Goal: Information Seeking & Learning: Compare options

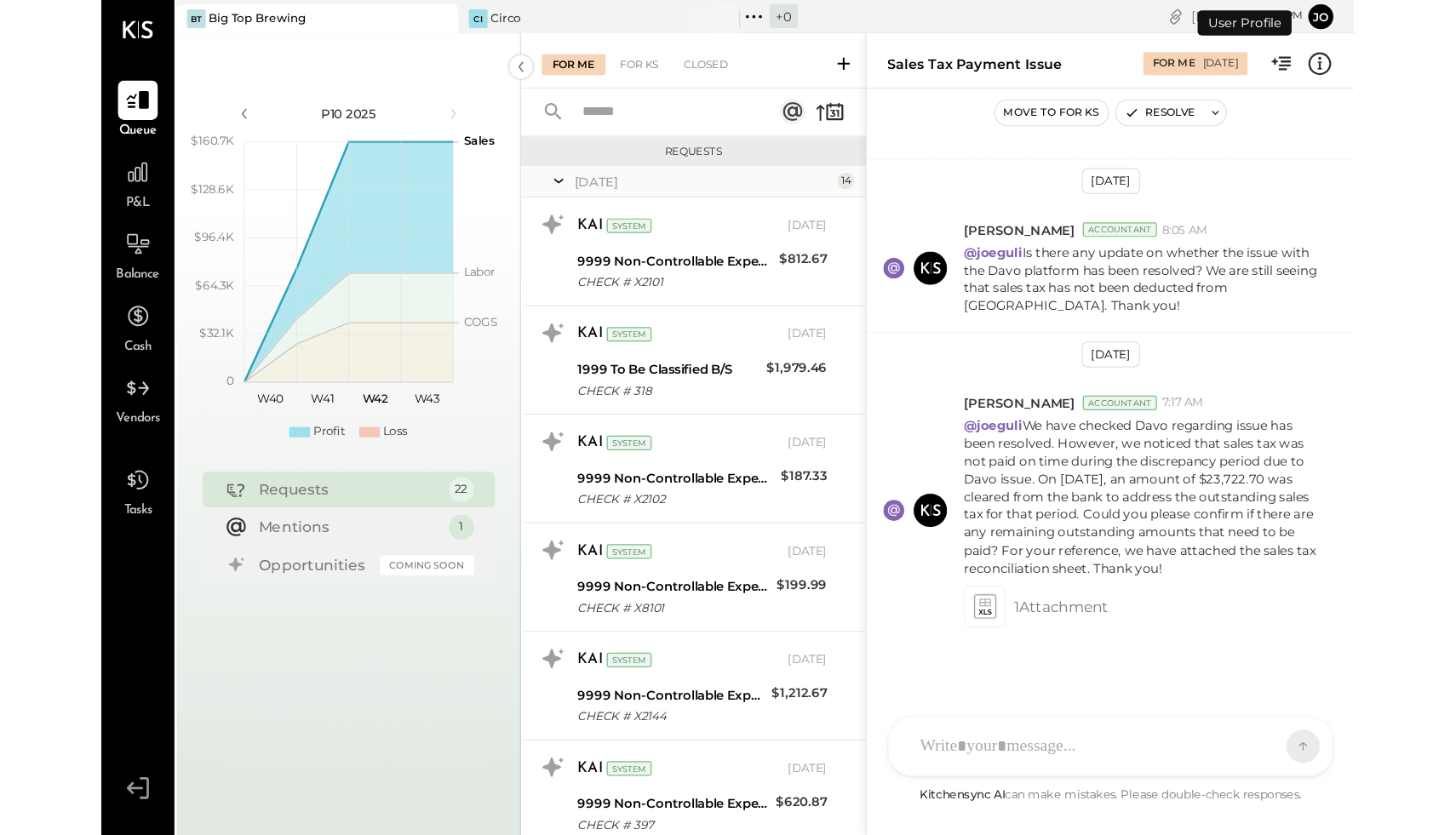
scroll to position [1030, 0]
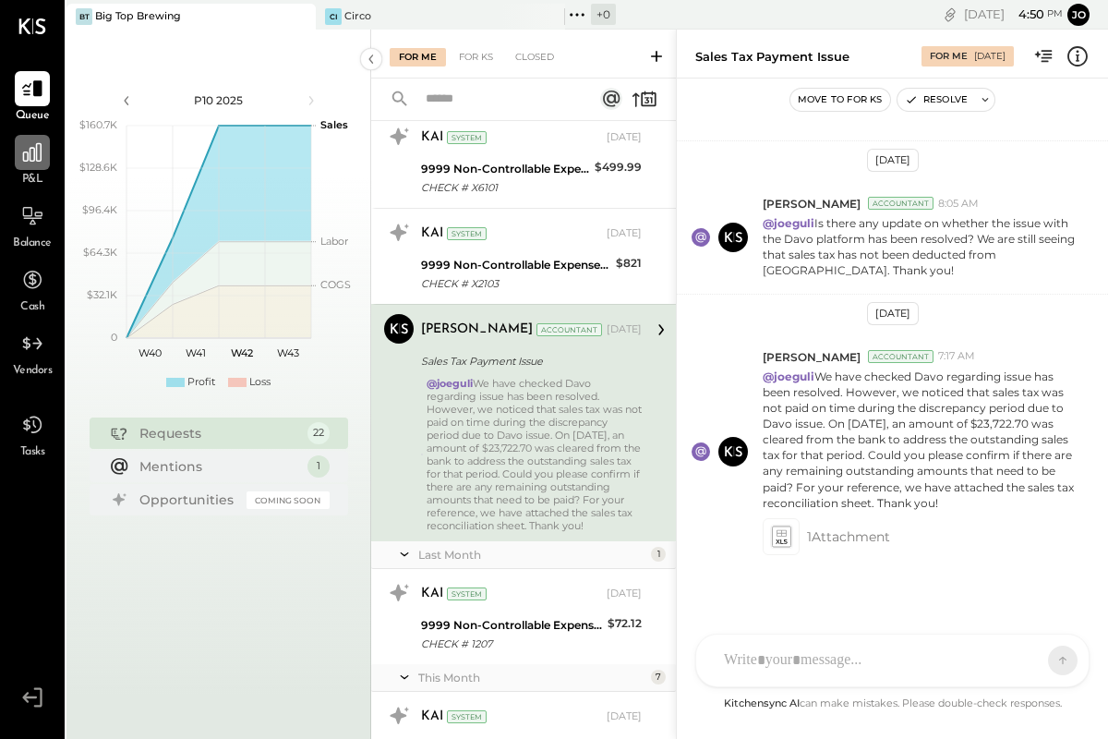
click at [42, 163] on icon at bounding box center [32, 152] width 24 height 24
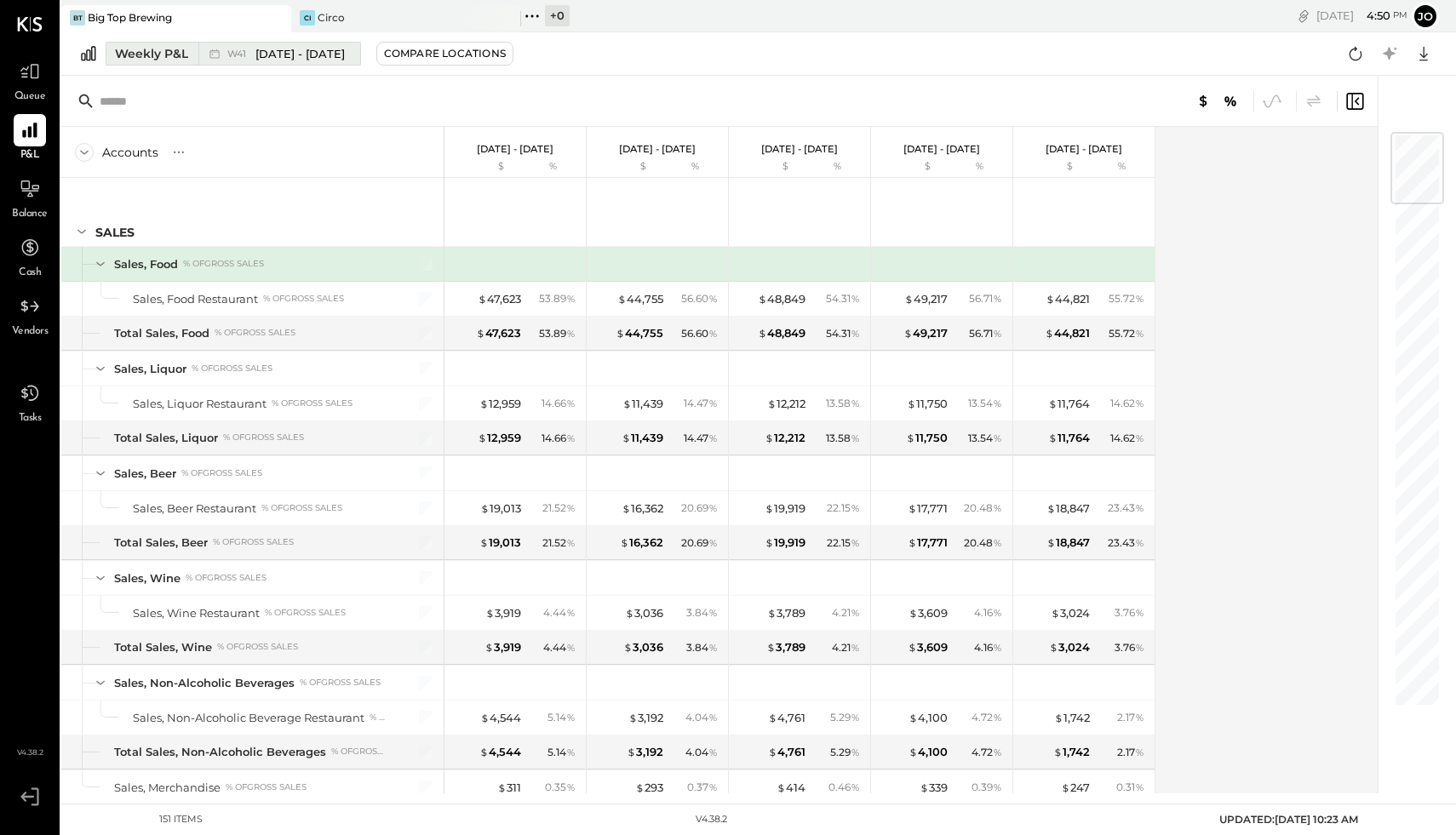
click at [286, 51] on span "[DATE] - [DATE]" at bounding box center [300, 54] width 89 height 17
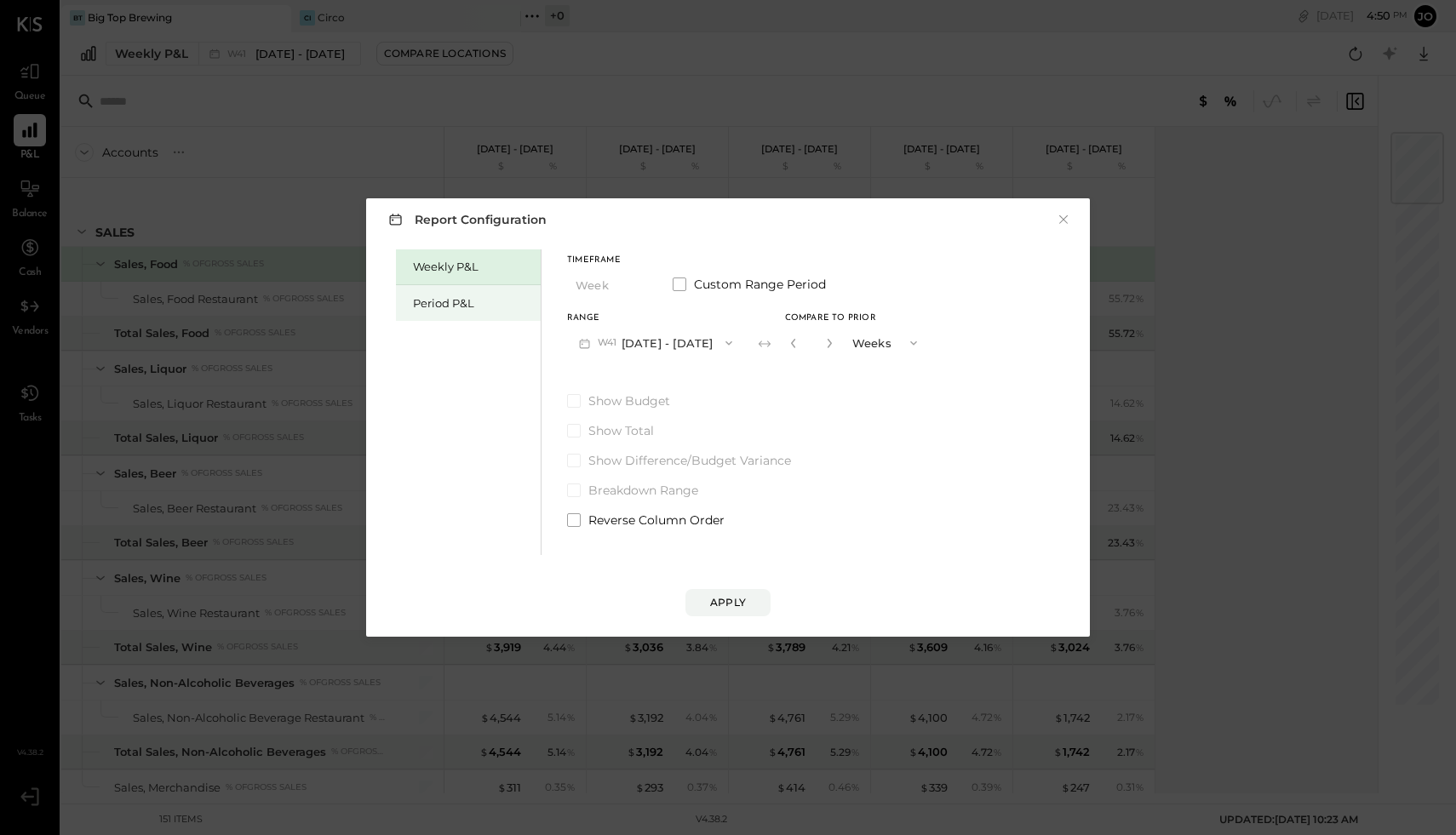
click at [442, 304] on div "Period P&L" at bounding box center [472, 303] width 119 height 17
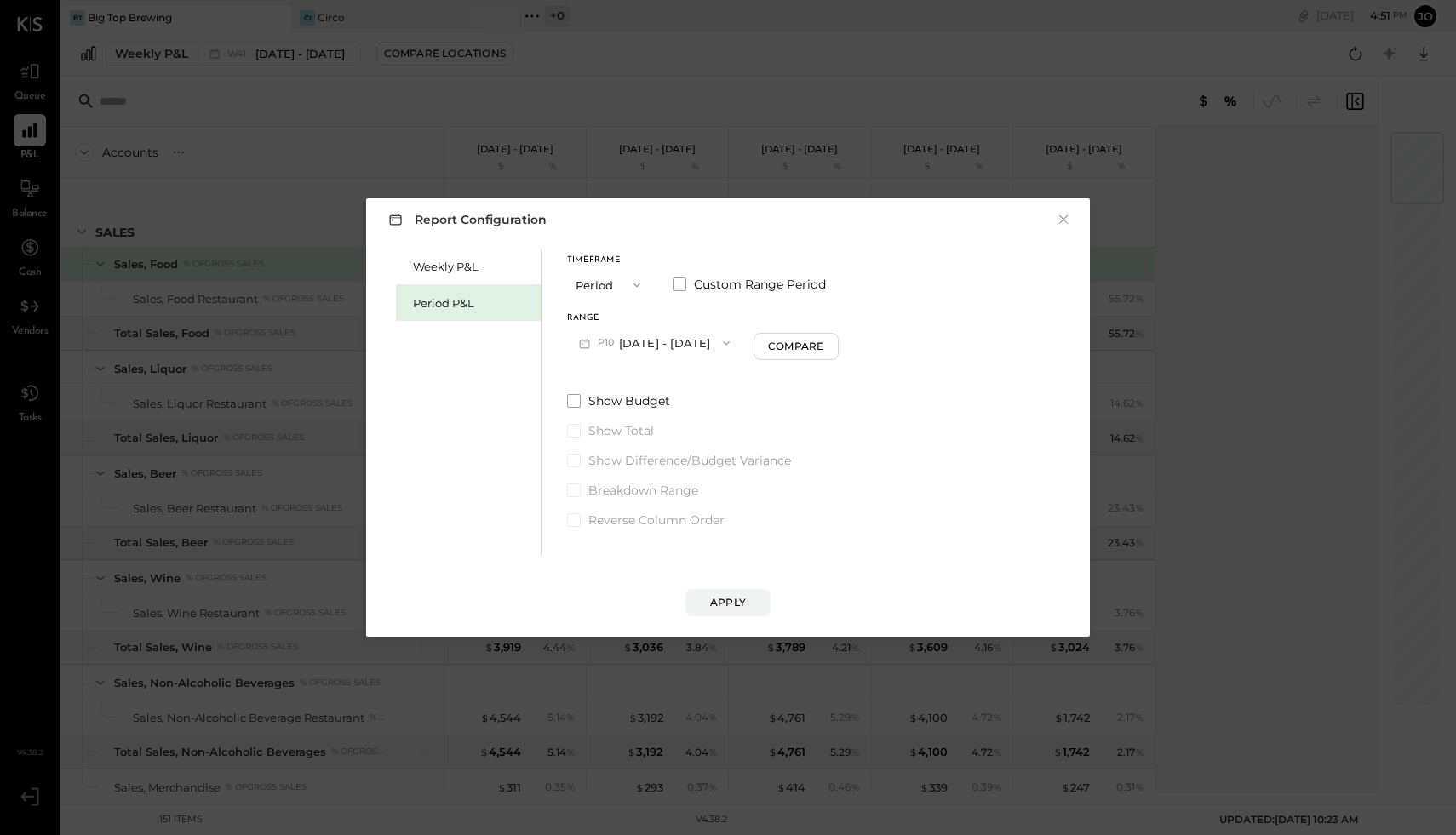
click at [664, 345] on button "P10 [DATE] - [DATE]" at bounding box center [654, 343] width 174 height 31
click at [656, 378] on span "[DATE] - [DATE]" at bounding box center [647, 381] width 81 height 15
click at [703, 604] on button "Apply" at bounding box center [728, 603] width 85 height 28
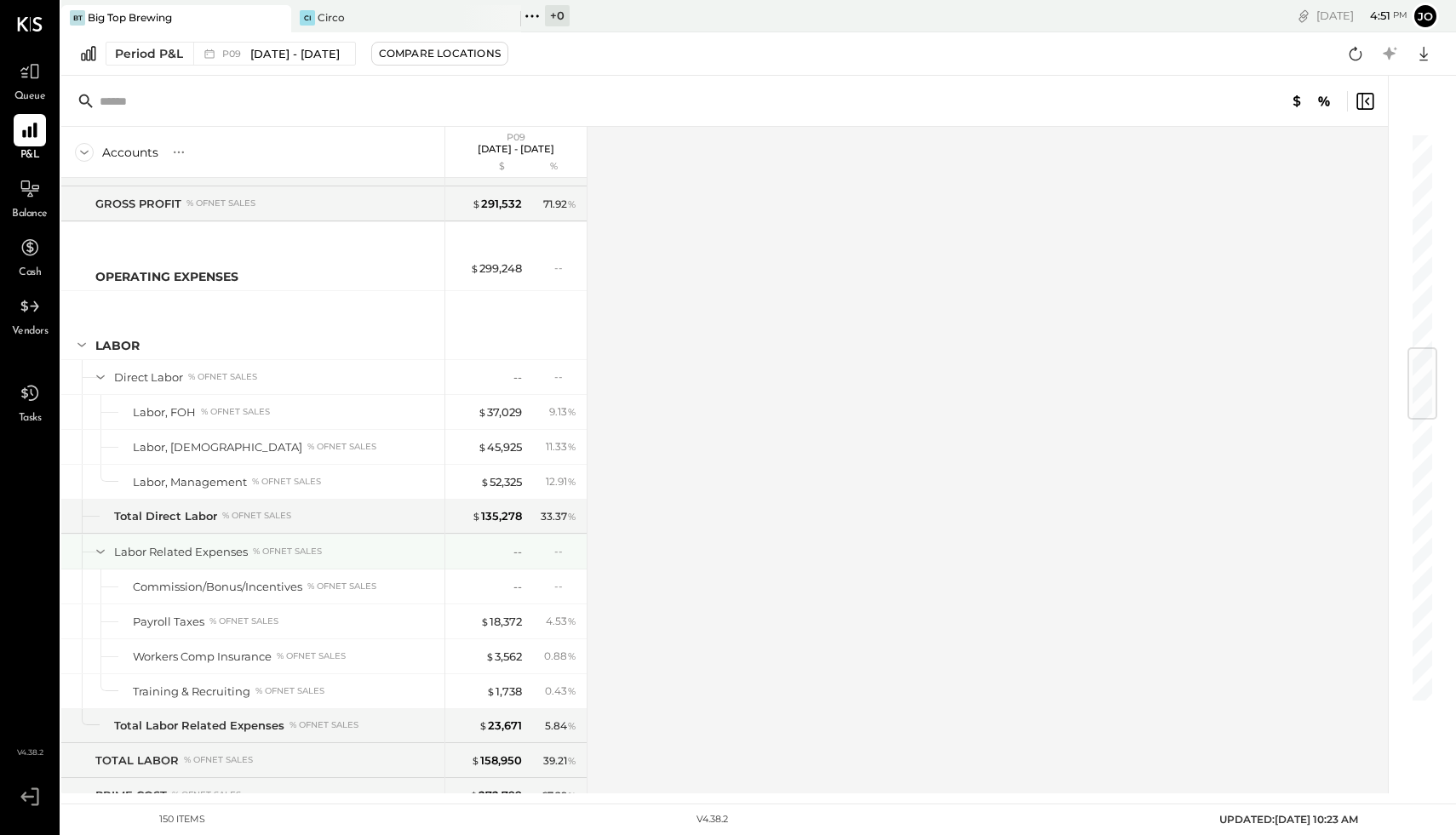
scroll to position [1837, 0]
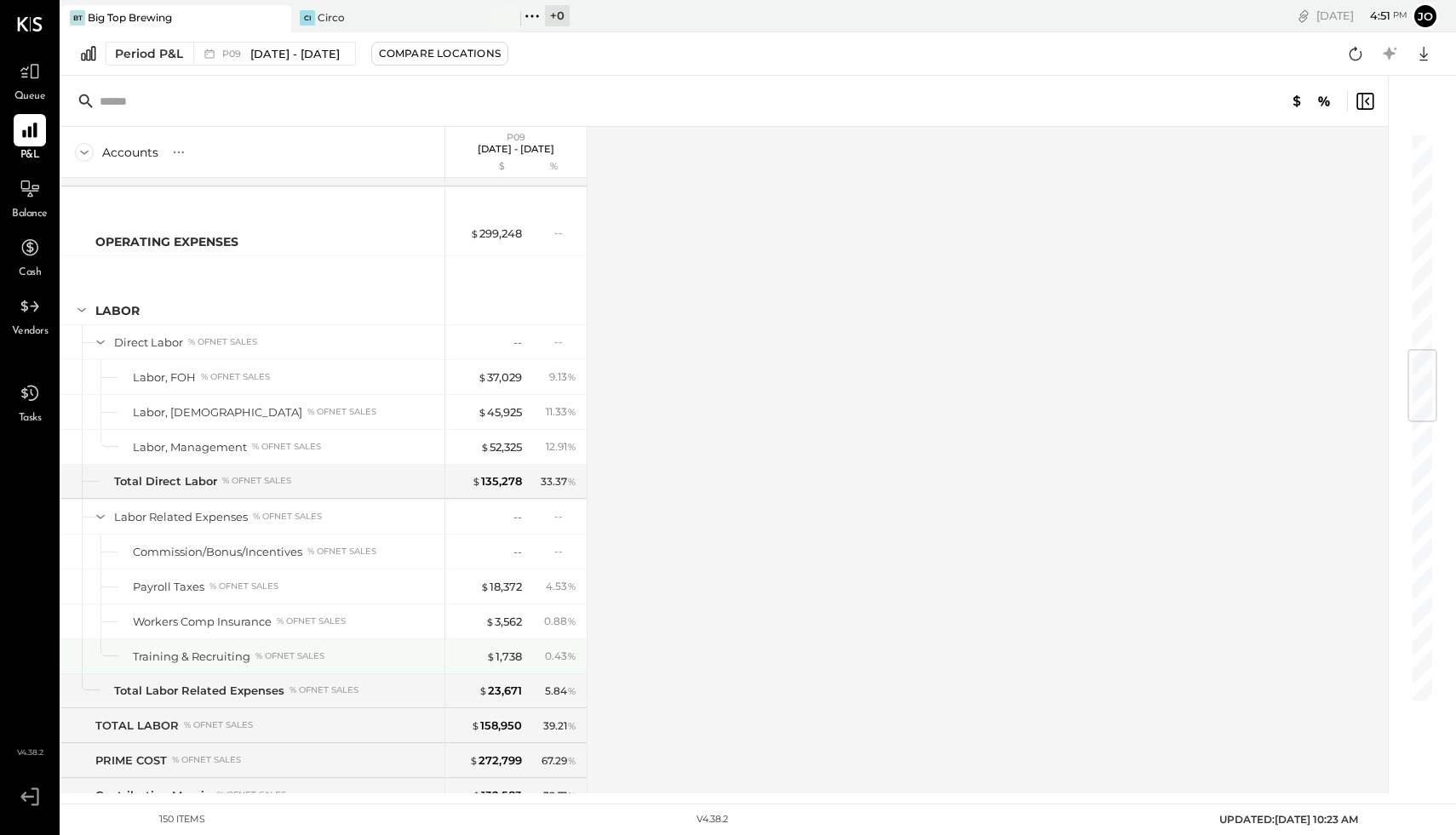
click at [227, 660] on div "Training & Recruiting" at bounding box center [191, 657] width 117 height 17
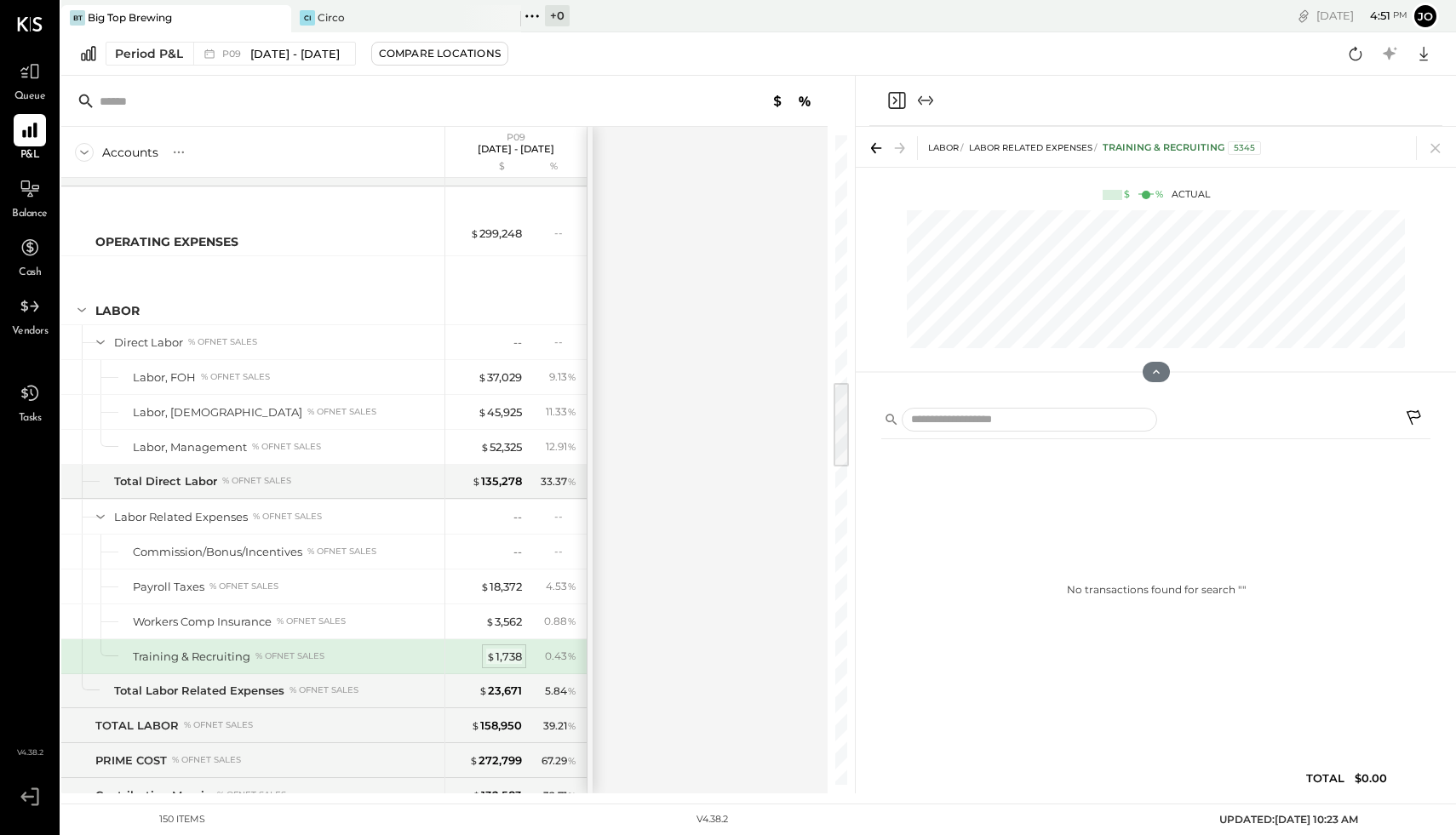
click at [512, 649] on div "$ 1,738" at bounding box center [503, 657] width 36 height 17
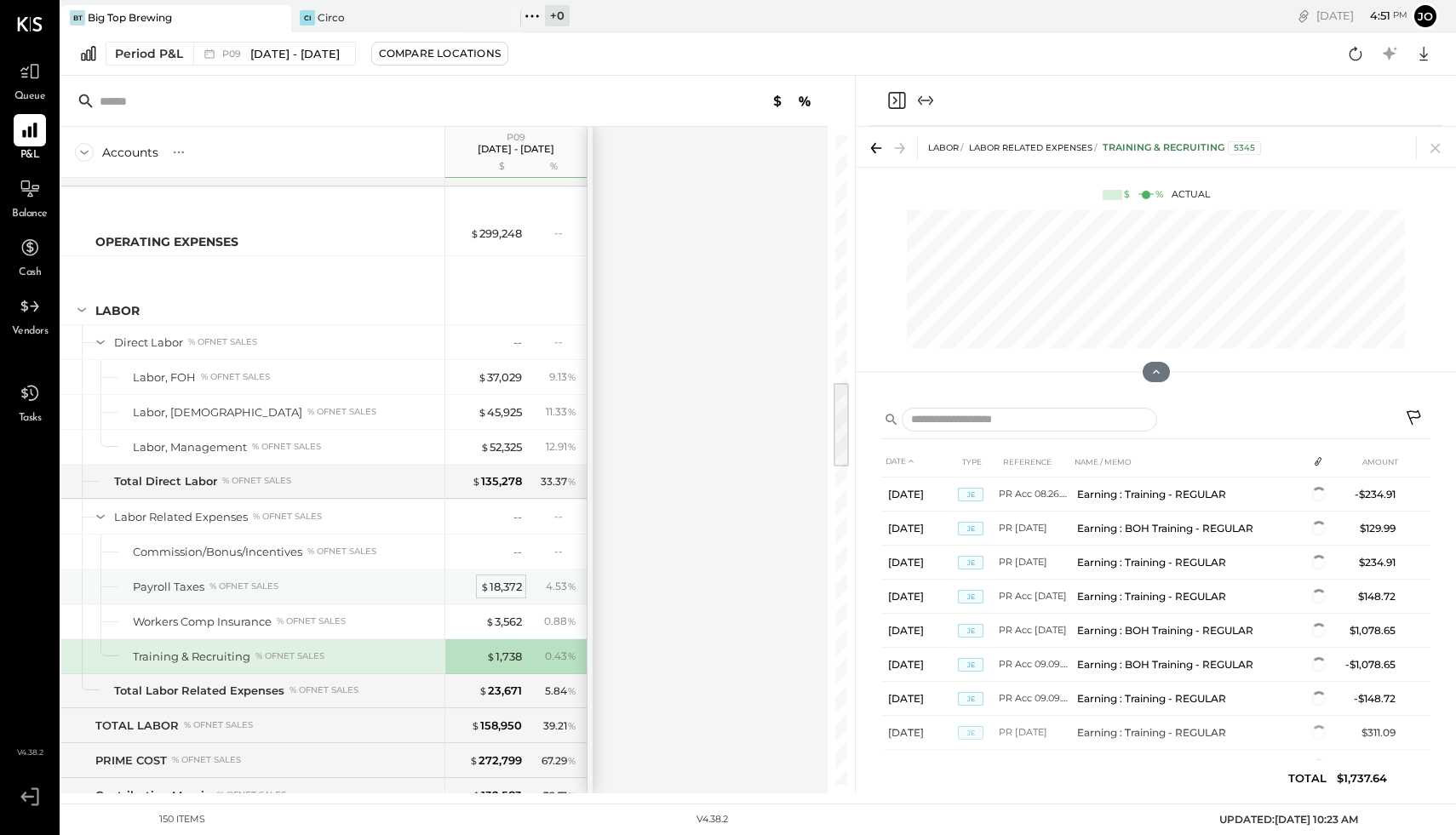
click at [491, 582] on div "$ 18,372" at bounding box center [501, 587] width 41 height 17
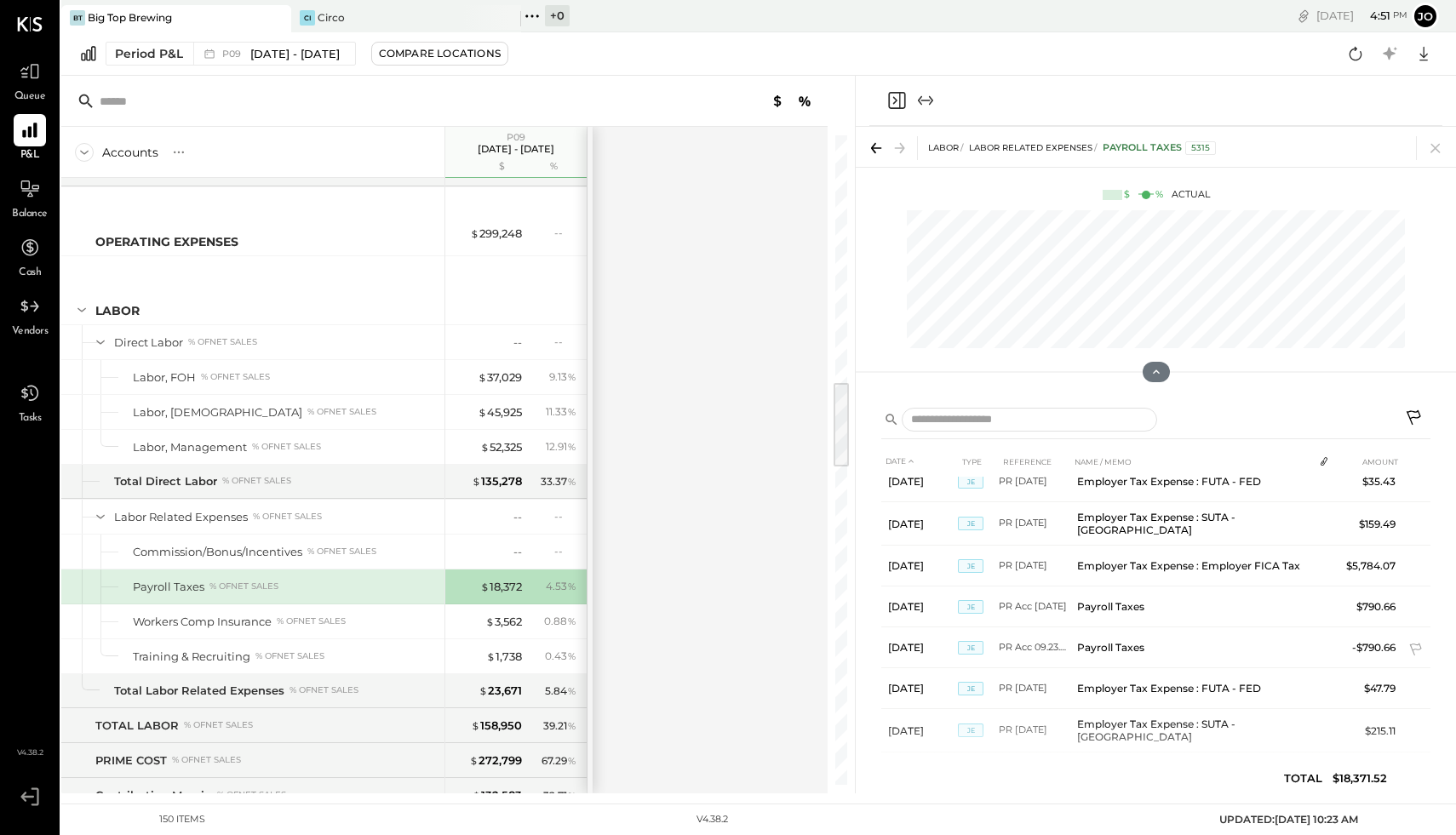
scroll to position [316, 0]
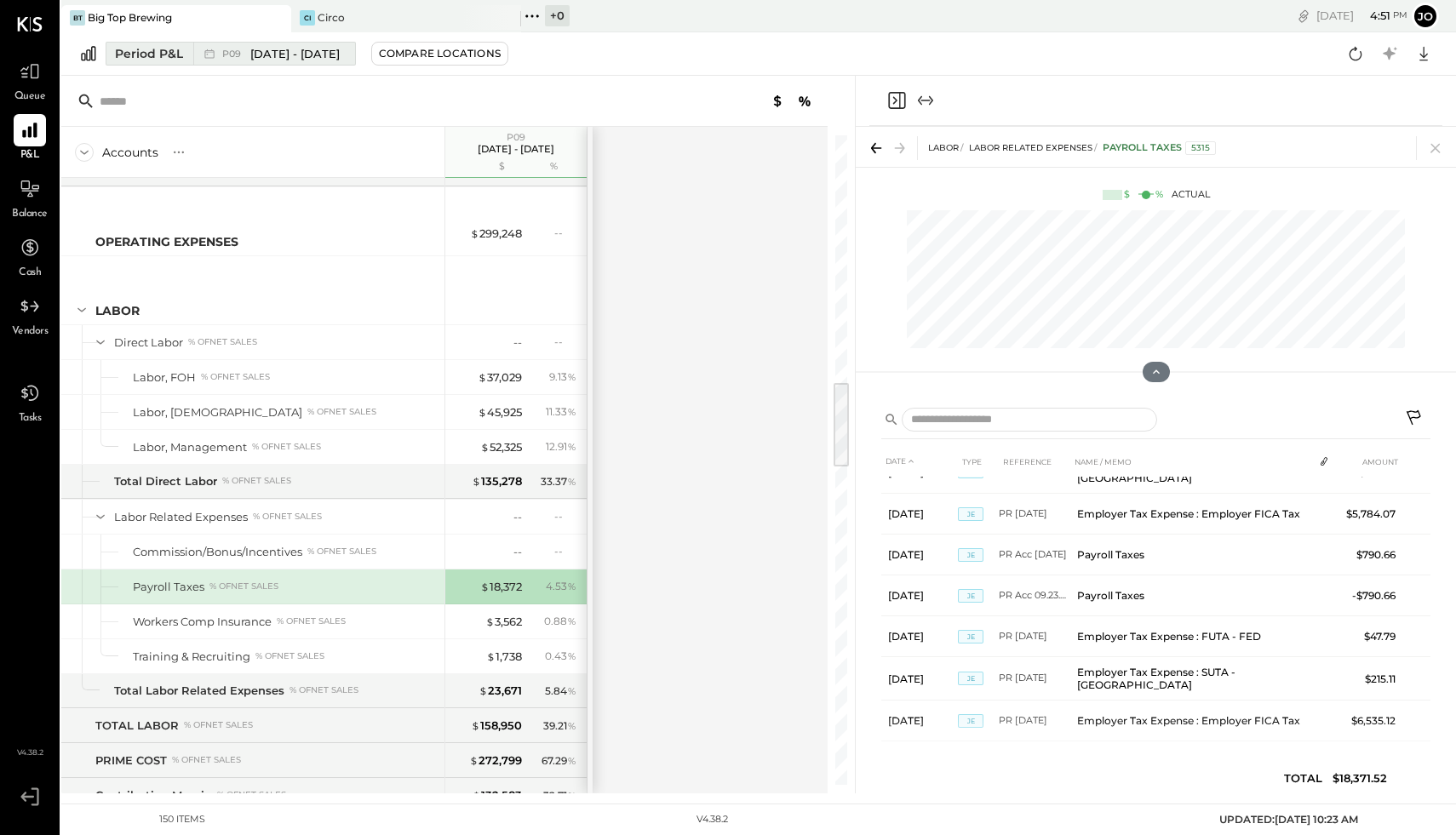
click at [248, 63] on div "P09 [DATE] - [DATE]" at bounding box center [270, 53] width 153 height 22
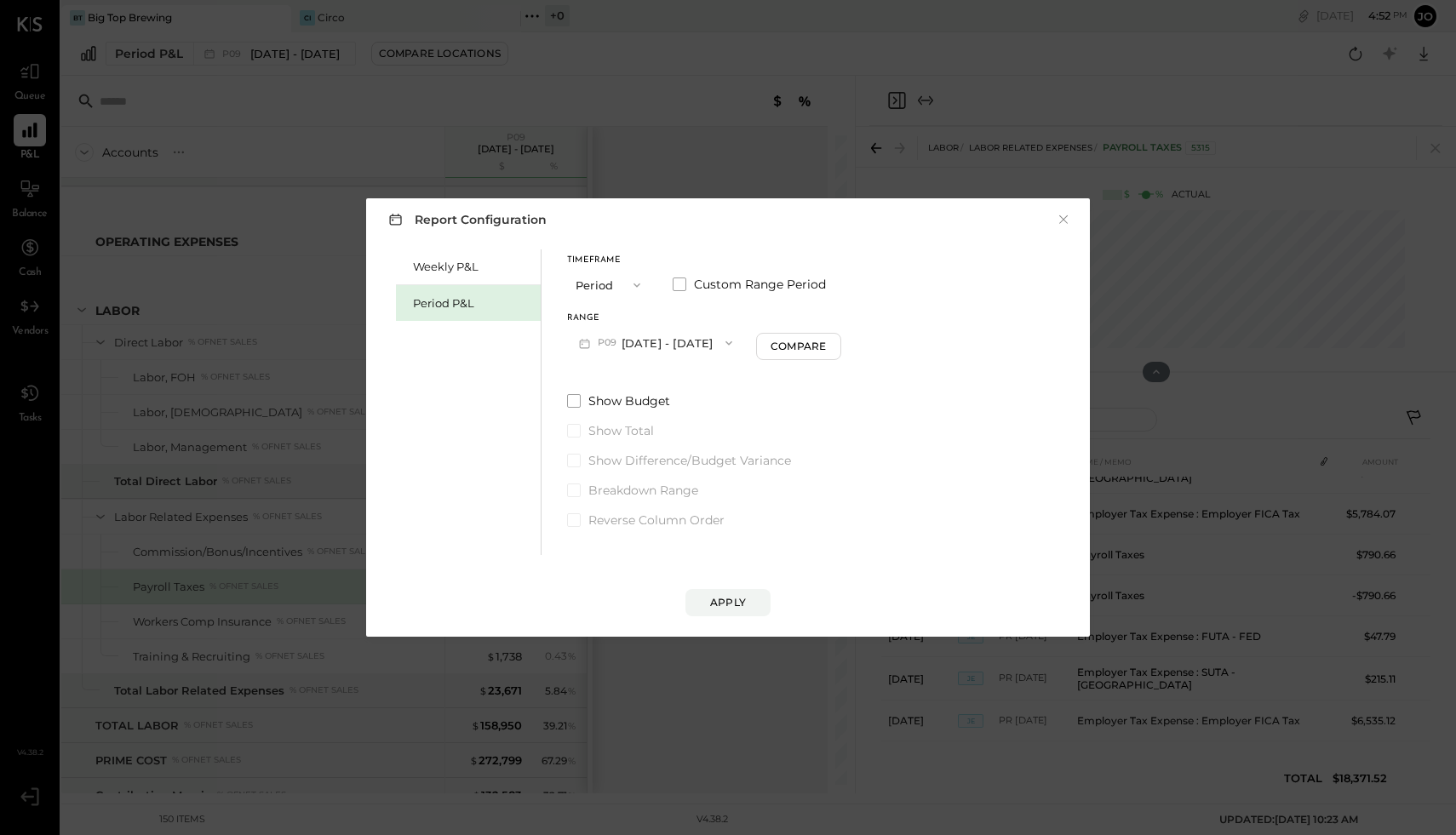
click at [621, 340] on span "P09" at bounding box center [610, 343] width 24 height 14
click at [601, 394] on div "P09 [DATE] - [DATE]" at bounding box center [665, 381] width 195 height 36
click at [711, 597] on div "Apply" at bounding box center [728, 602] width 36 height 15
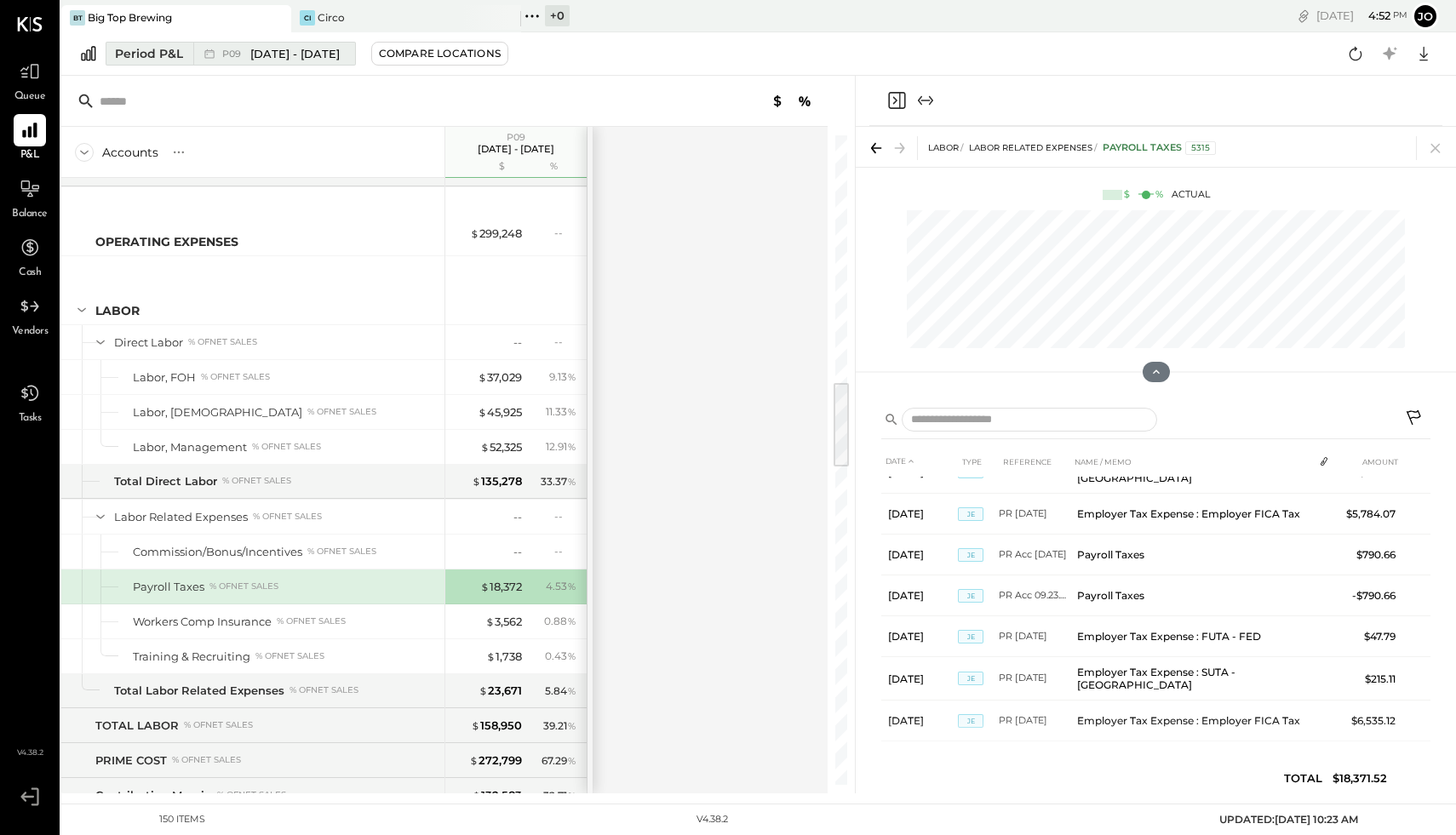
click at [255, 51] on span "[DATE] - [DATE]" at bounding box center [294, 54] width 89 height 17
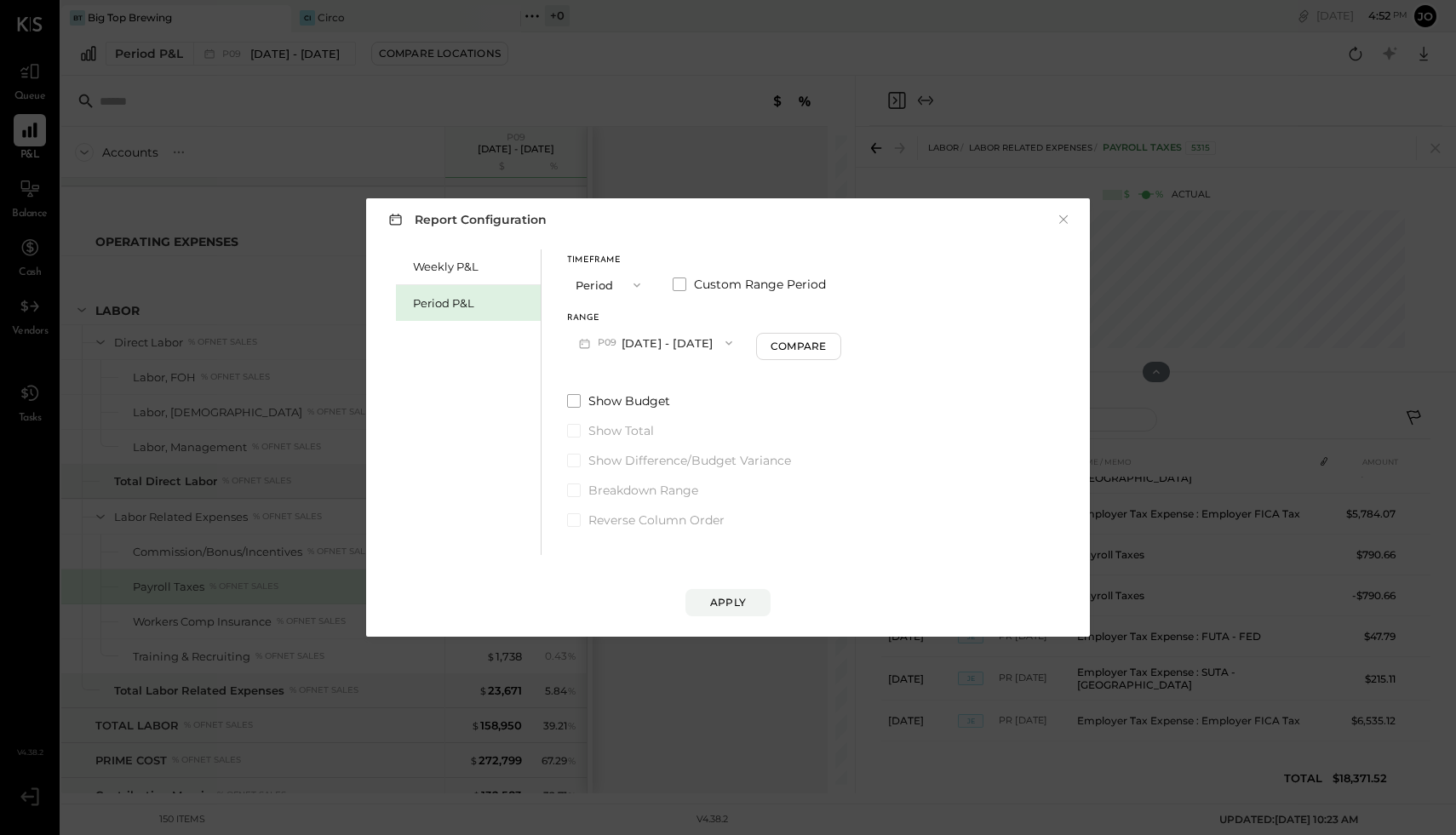
click at [594, 333] on button "P09 [DATE] - [DATE]" at bounding box center [656, 343] width 177 height 31
click at [605, 413] on div "P08 [DATE] - [DATE]" at bounding box center [665, 417] width 195 height 36
click at [752, 608] on button "Apply" at bounding box center [728, 603] width 85 height 28
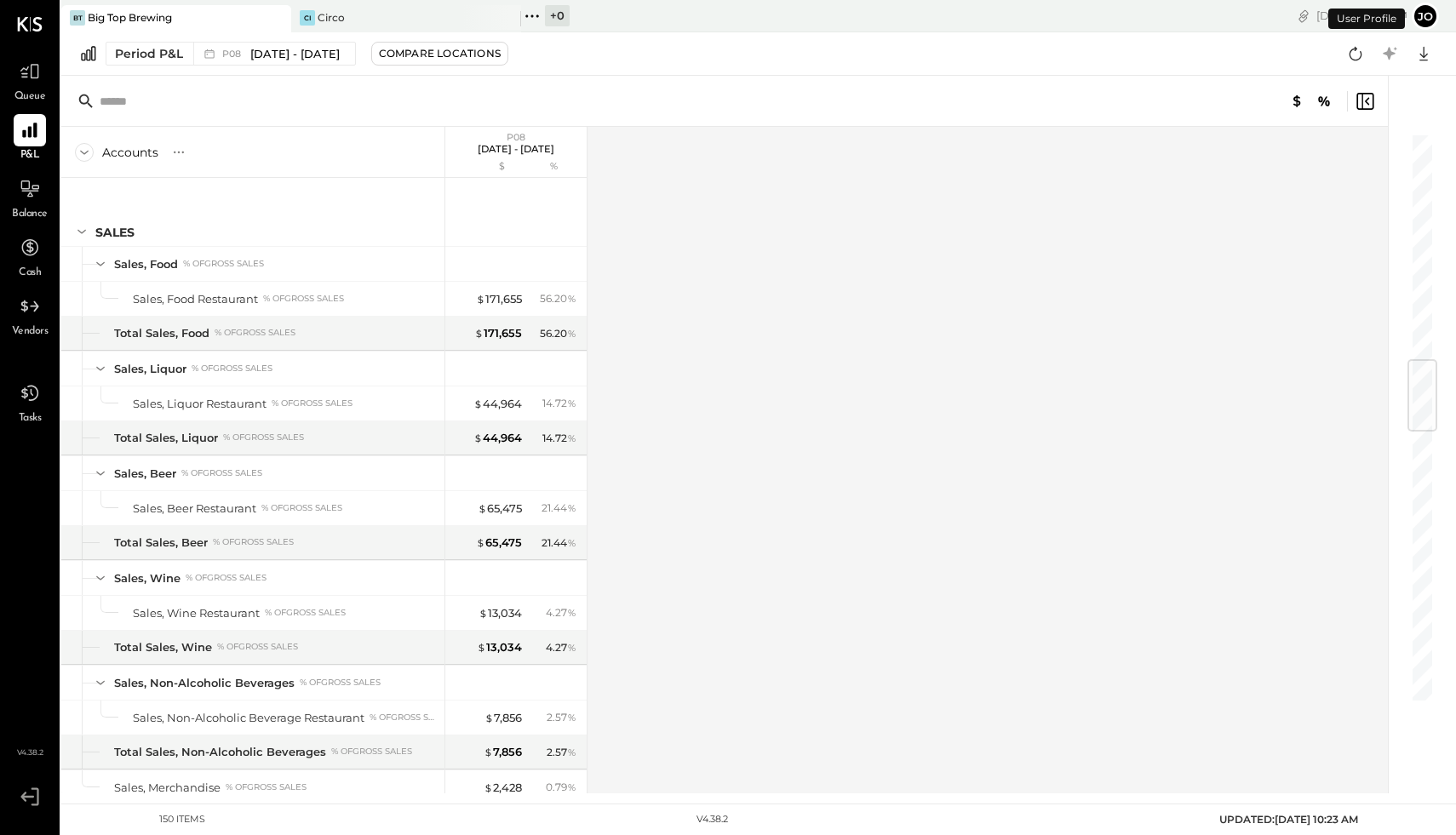
scroll to position [1921, 0]
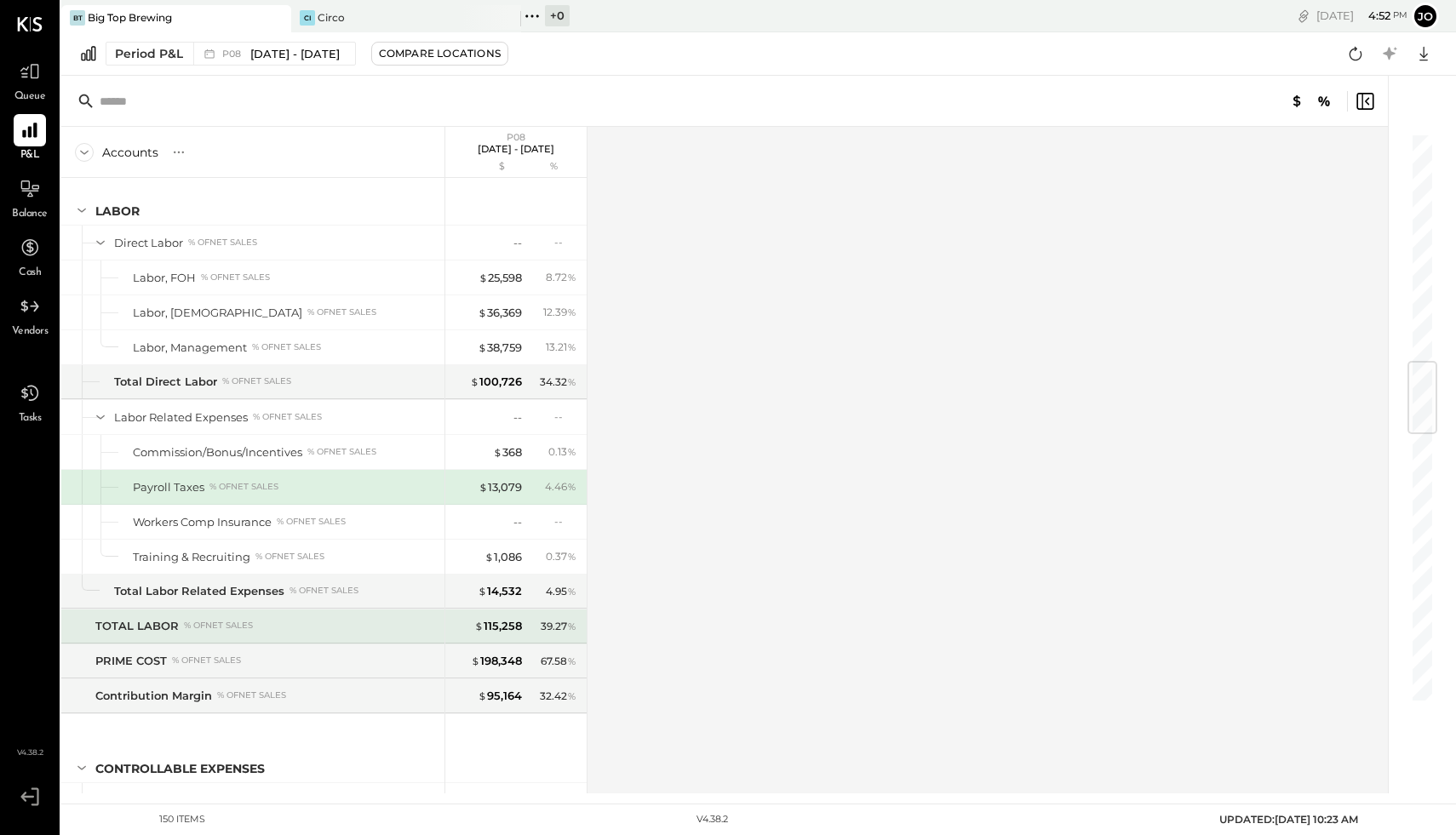
scroll to position [1935, 0]
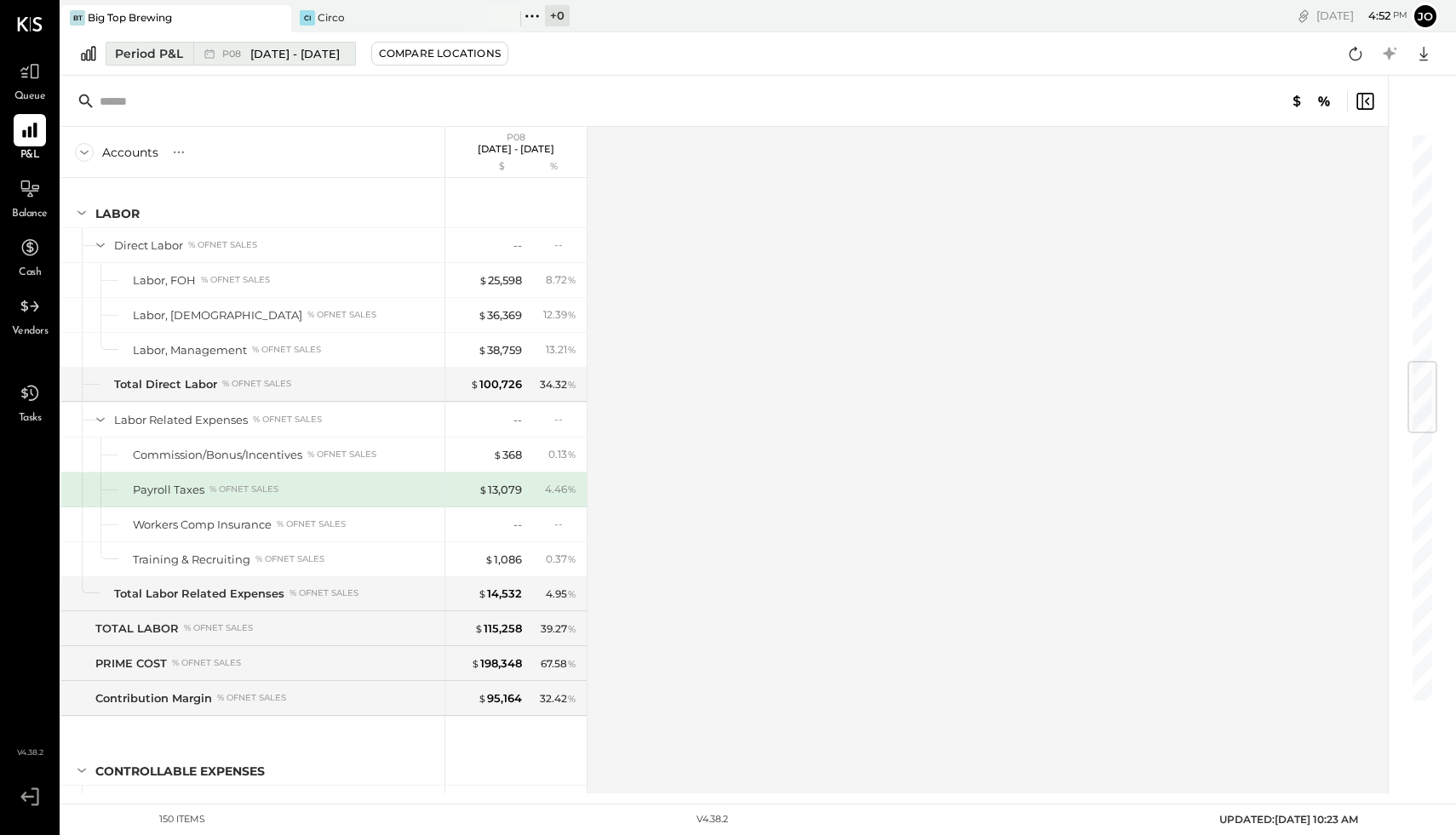
click at [241, 57] on span "P08" at bounding box center [234, 54] width 24 height 9
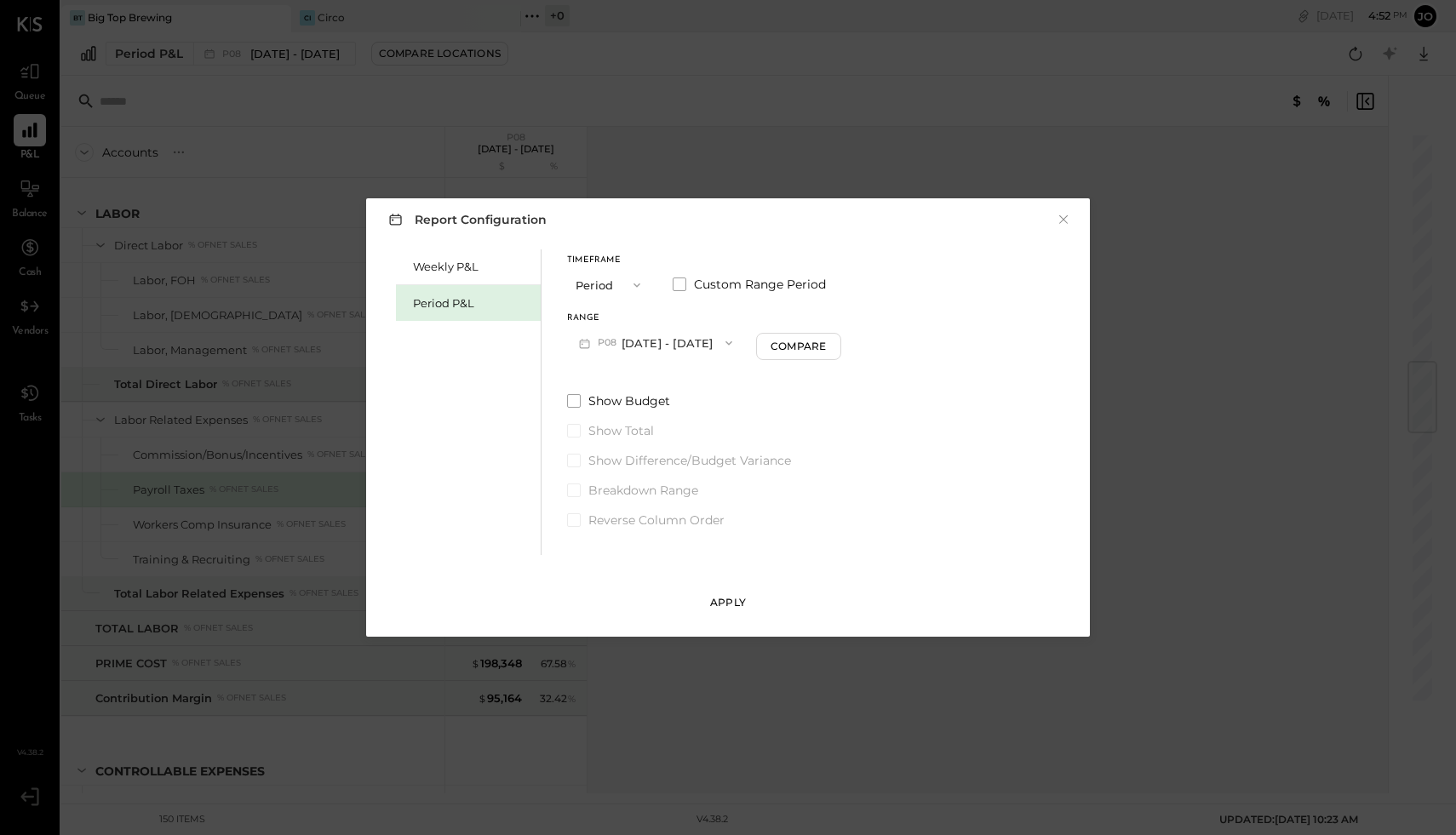
click at [703, 602] on button "Apply" at bounding box center [728, 603] width 85 height 28
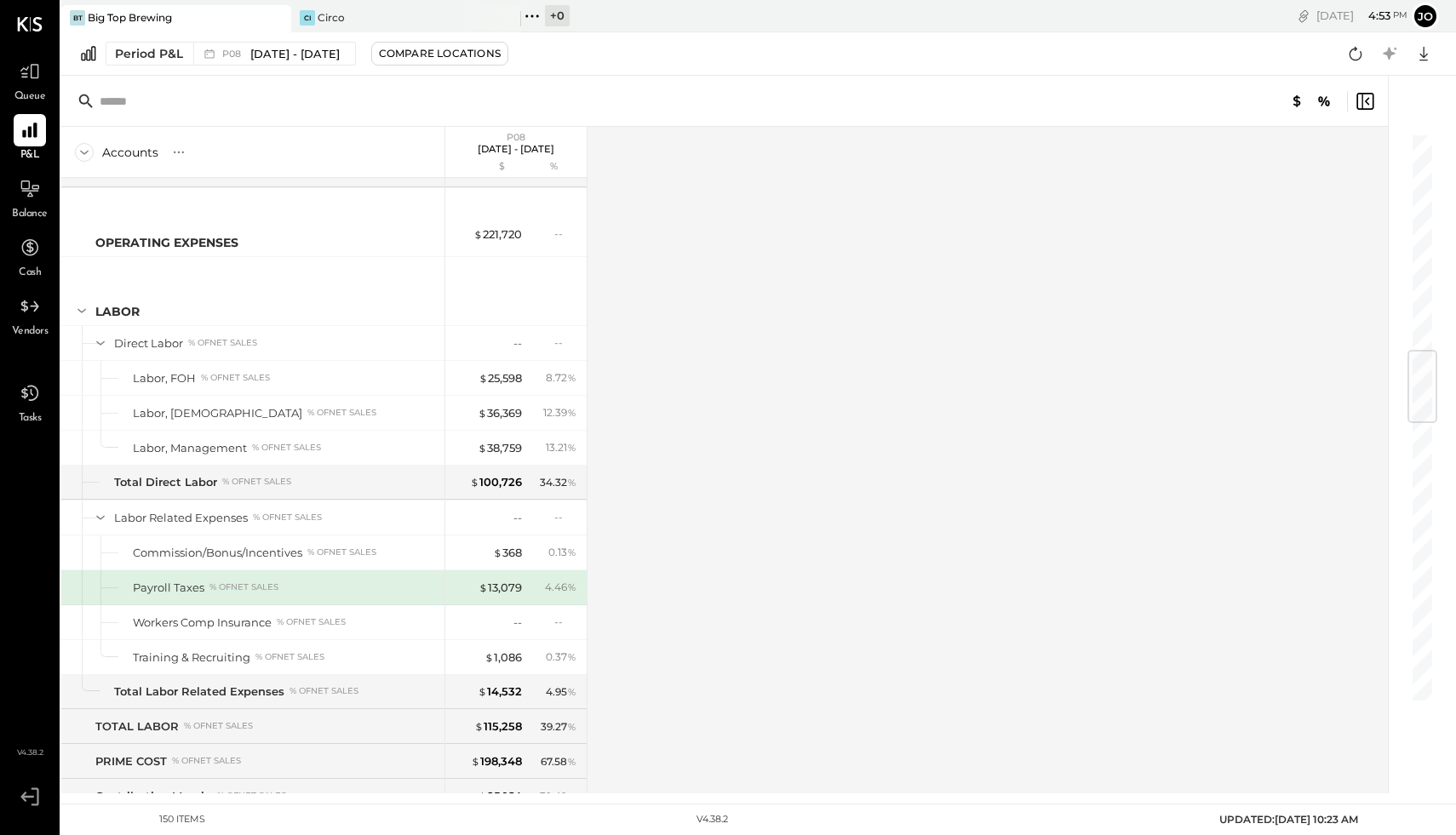
scroll to position [1834, 0]
click at [238, 680] on div "Total Labor Related Expenses" at bounding box center [199, 694] width 171 height 17
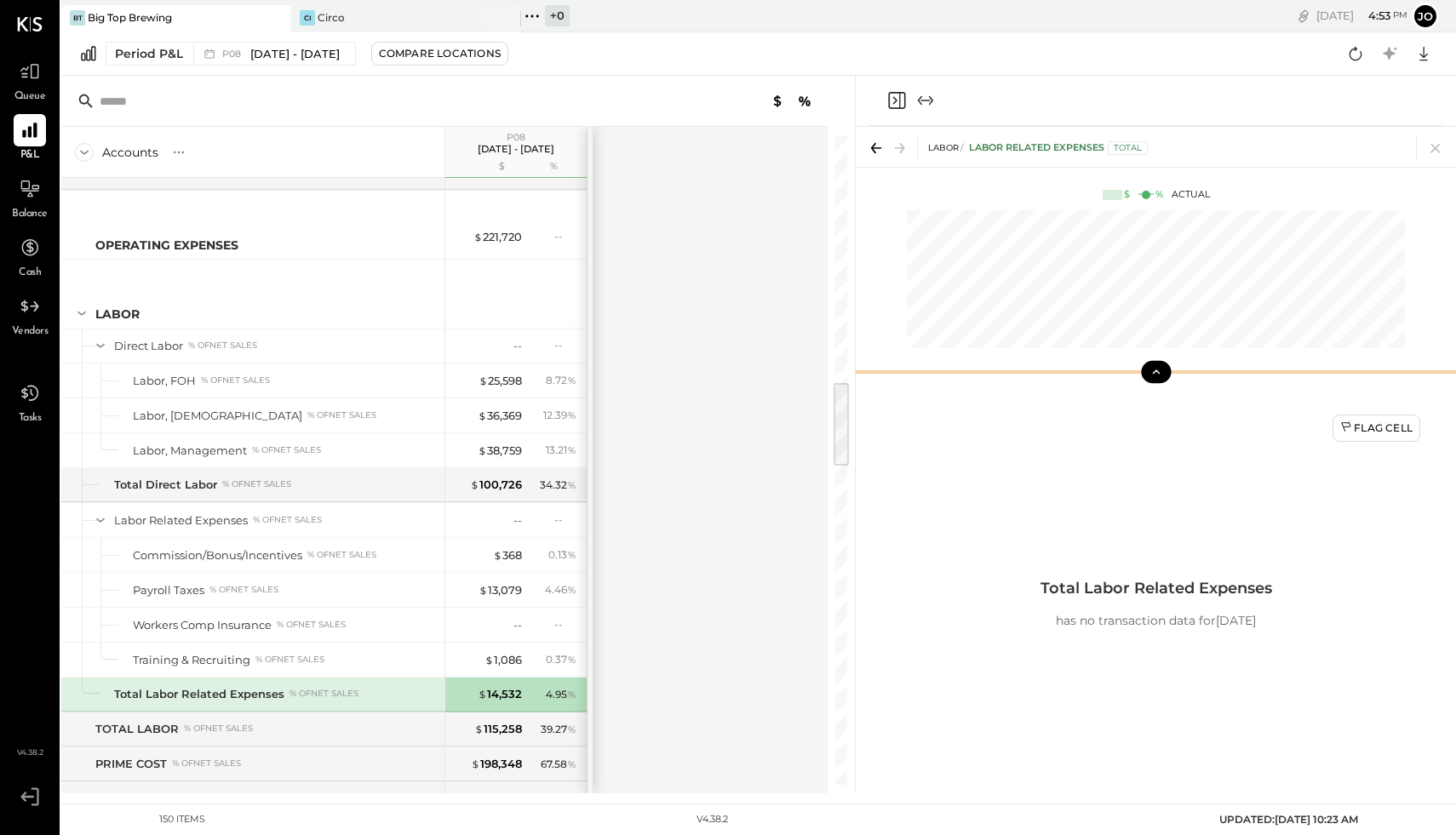
click at [1021, 379] on button at bounding box center [1155, 371] width 30 height 22
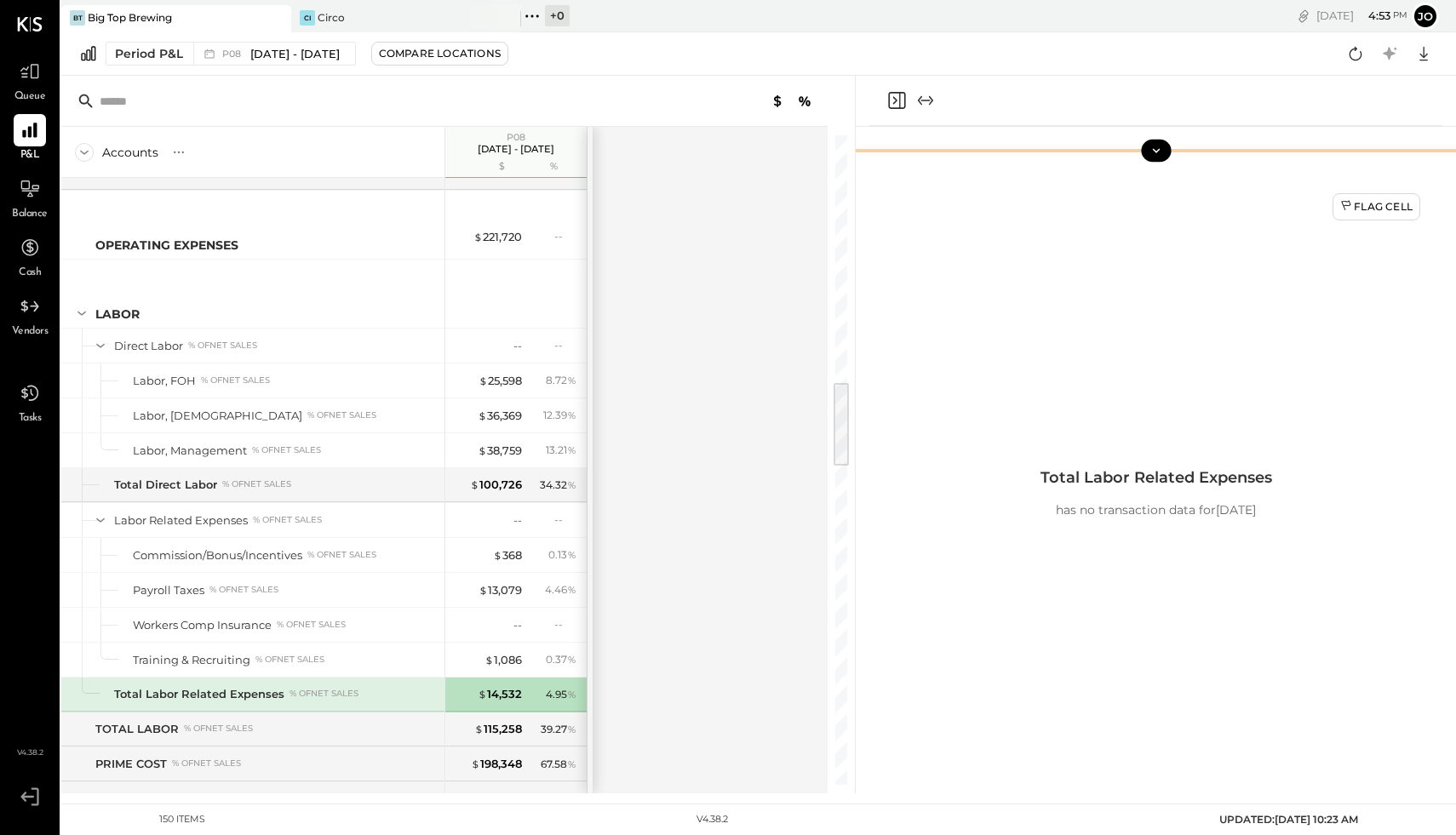
click at [1021, 151] on icon at bounding box center [1155, 150] width 16 height 16
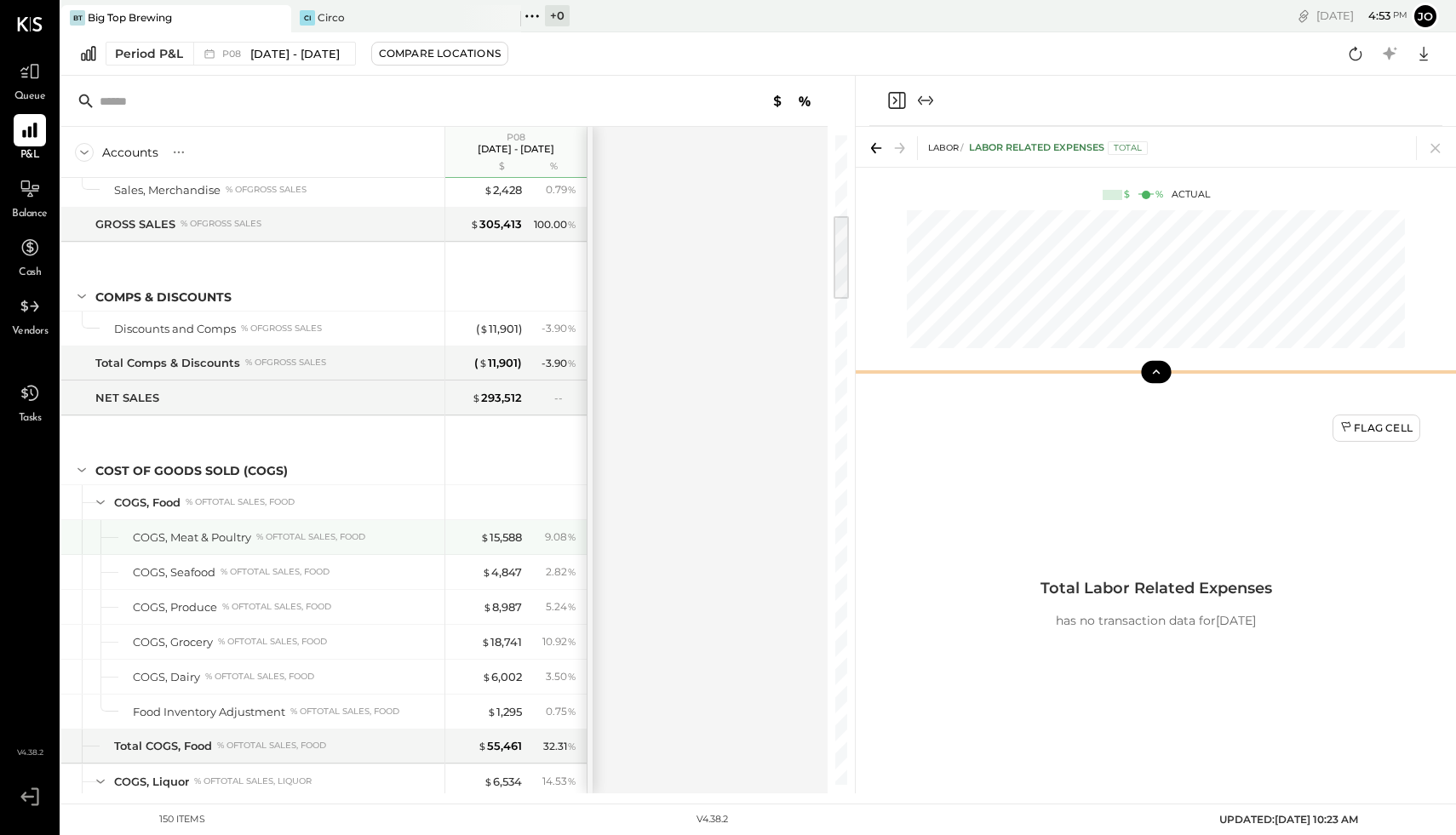
scroll to position [586, 0]
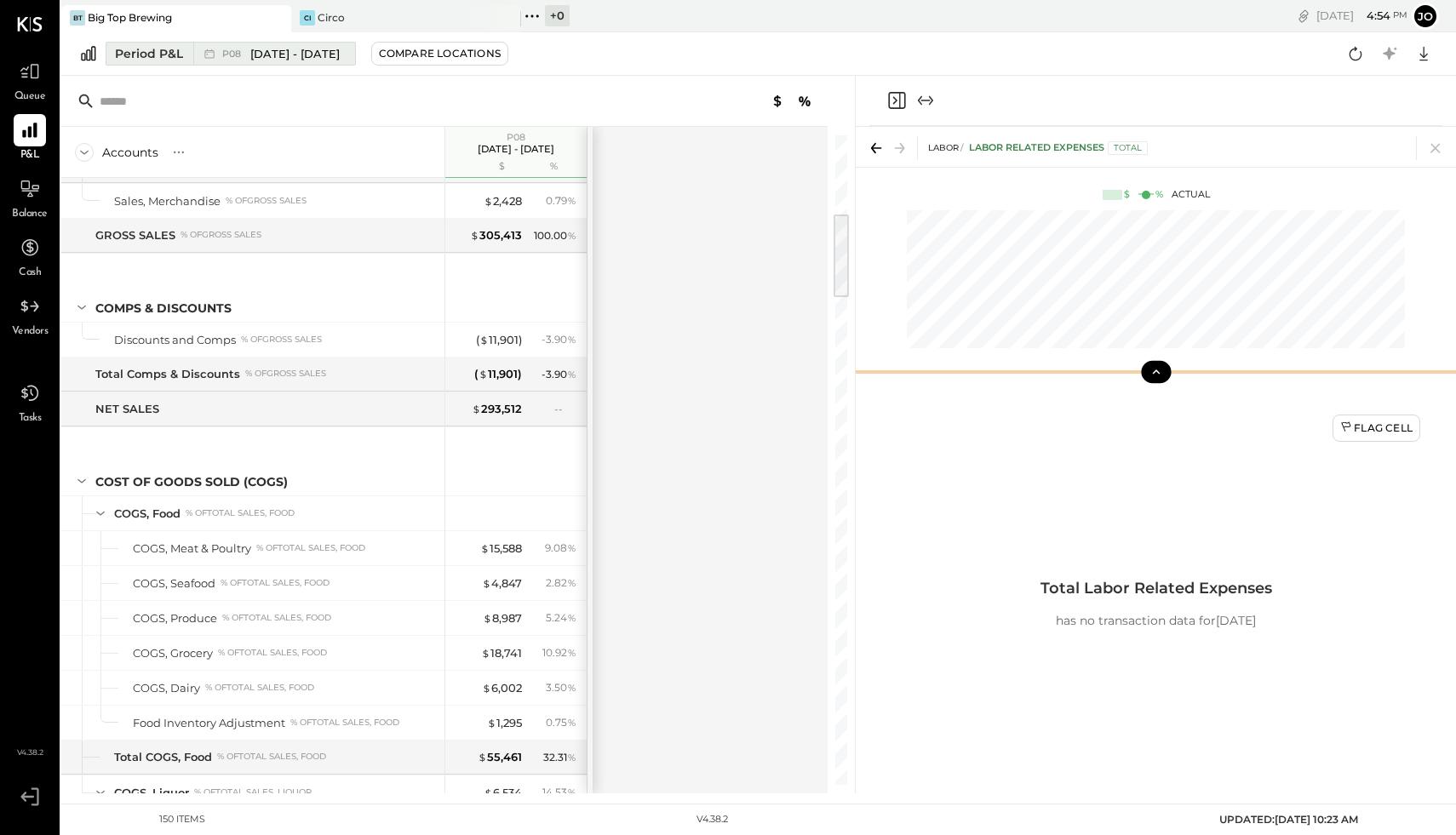
click at [222, 50] on span "P08" at bounding box center [234, 54] width 24 height 9
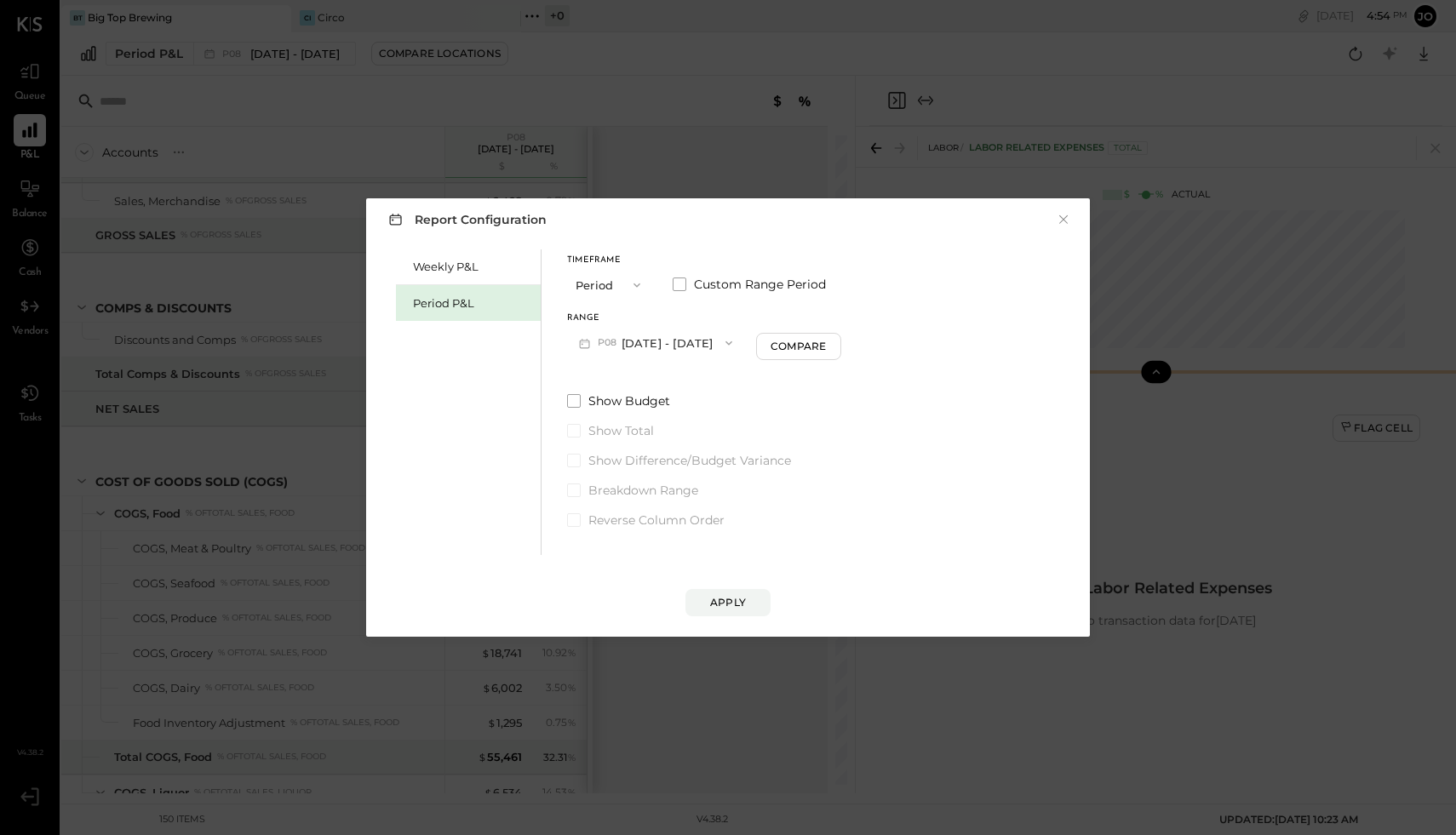
click at [616, 338] on span "P08" at bounding box center [610, 343] width 24 height 14
click at [597, 453] on span "P07" at bounding box center [588, 453] width 24 height 14
click at [775, 345] on div "Compare" at bounding box center [799, 346] width 55 height 15
click at [787, 321] on span "Compare to Prior" at bounding box center [830, 318] width 91 height 8
click at [600, 284] on button "Period" at bounding box center [610, 285] width 85 height 31
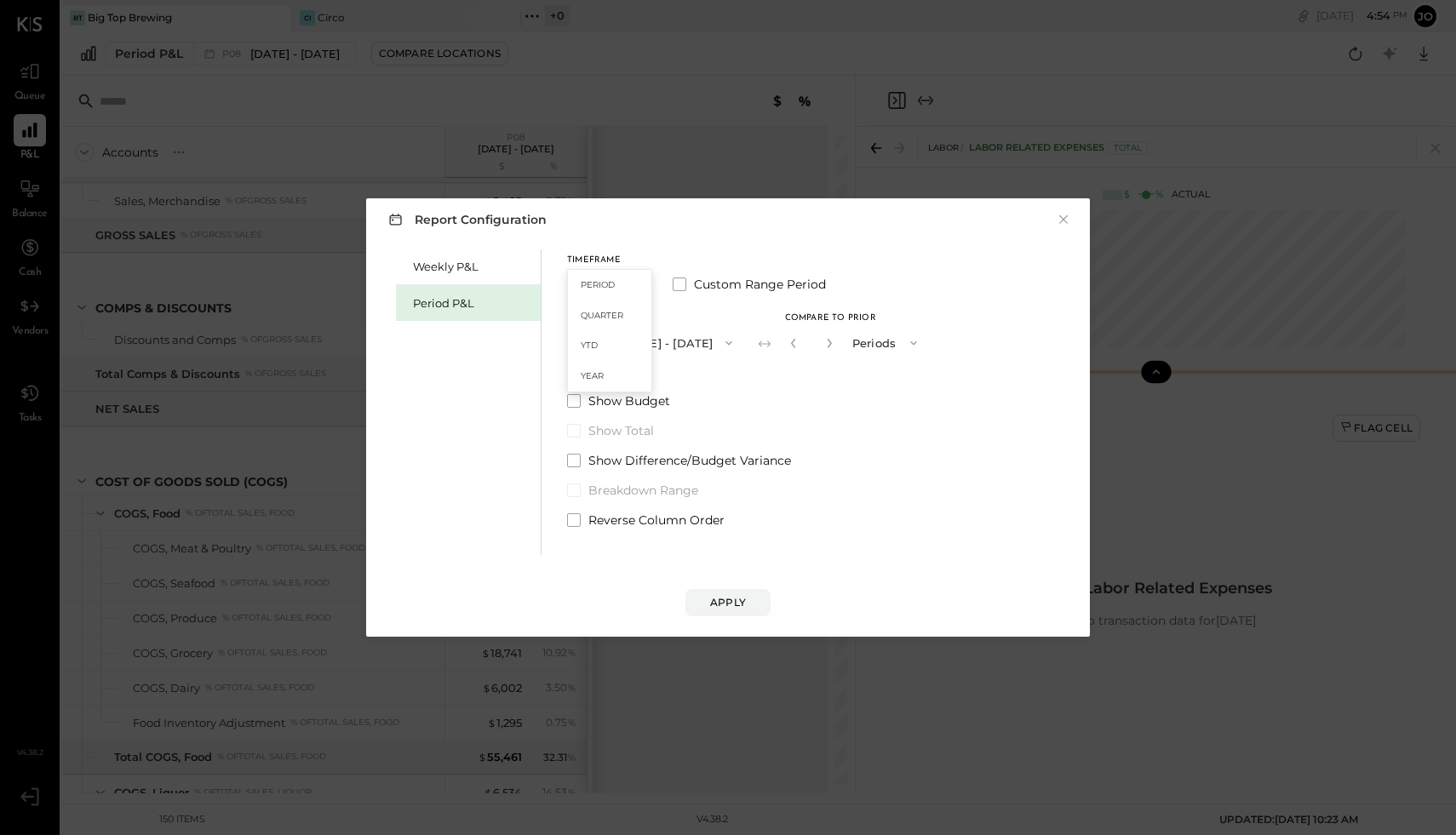
click at [600, 284] on span "Period" at bounding box center [598, 285] width 34 height 11
click at [498, 308] on div "Period P&L" at bounding box center [472, 303] width 119 height 17
click at [718, 611] on button "Apply" at bounding box center [728, 603] width 85 height 28
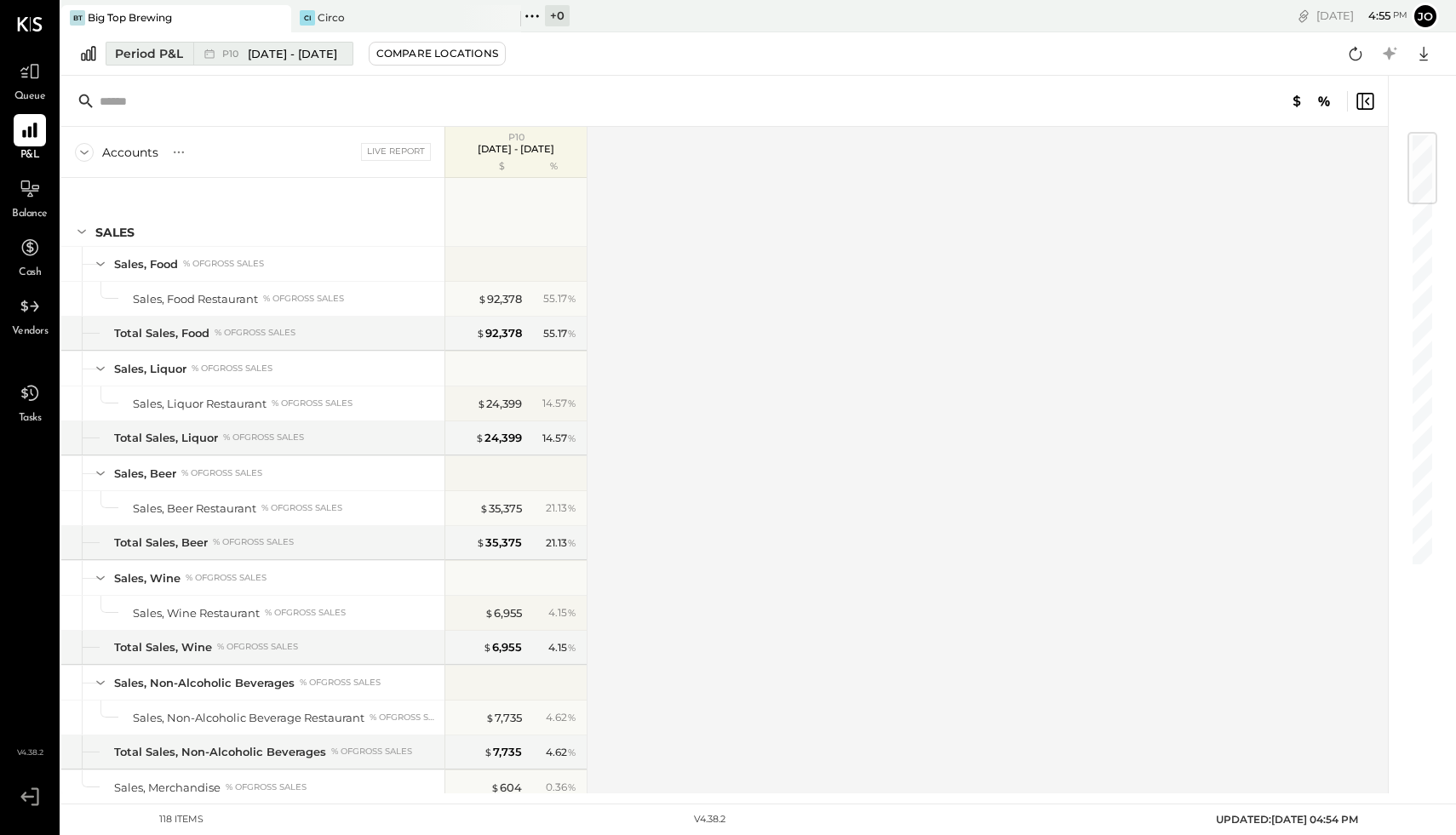
click at [248, 54] on span "[DATE] - [DATE]" at bounding box center [292, 54] width 89 height 17
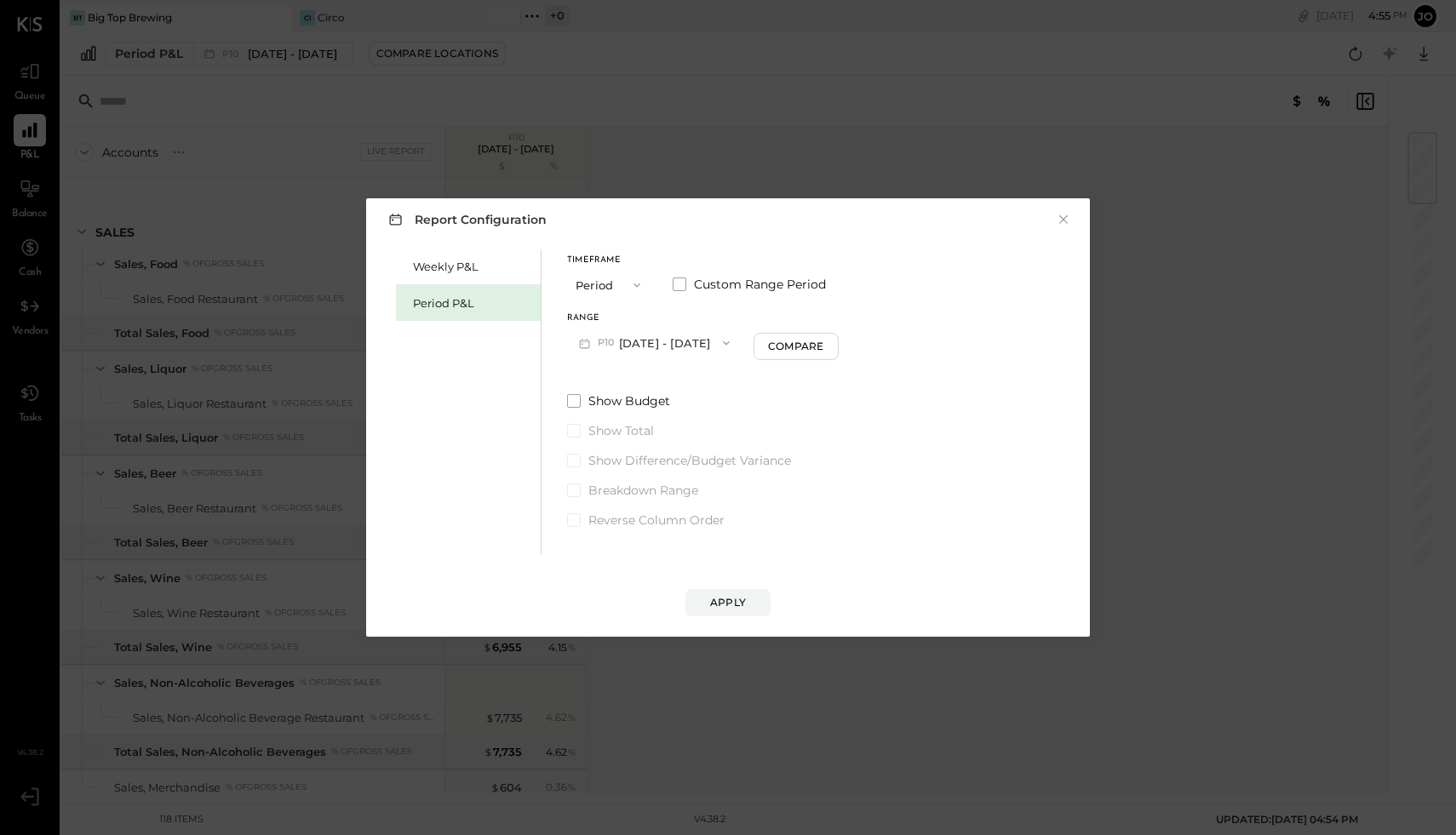
click at [632, 343] on button "P10 [DATE] - [DATE]" at bounding box center [654, 343] width 174 height 31
click at [635, 412] on span "[DATE] - [DATE]" at bounding box center [647, 417] width 81 height 15
click at [727, 603] on div "Apply" at bounding box center [728, 602] width 36 height 15
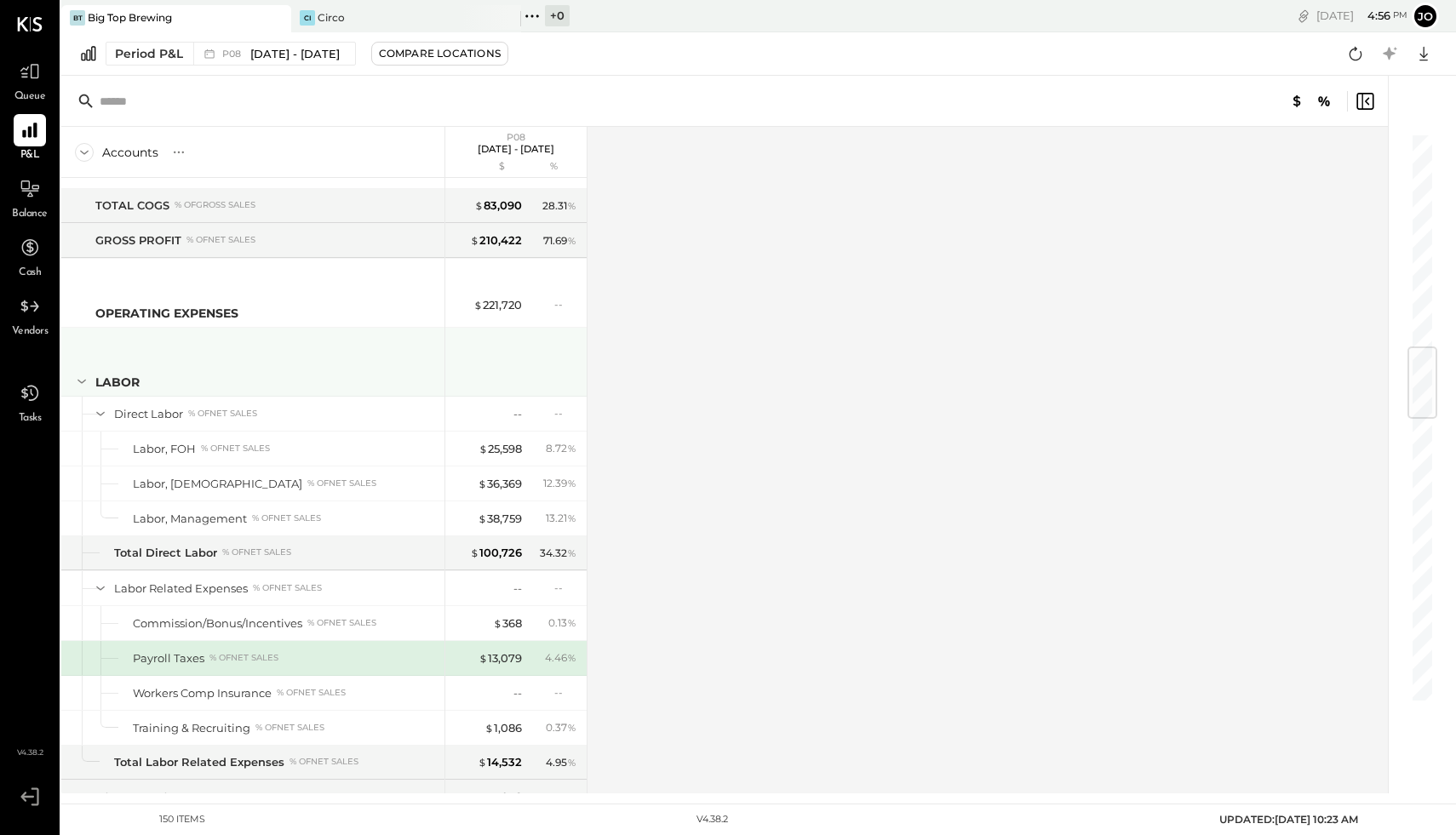
scroll to position [1819, 0]
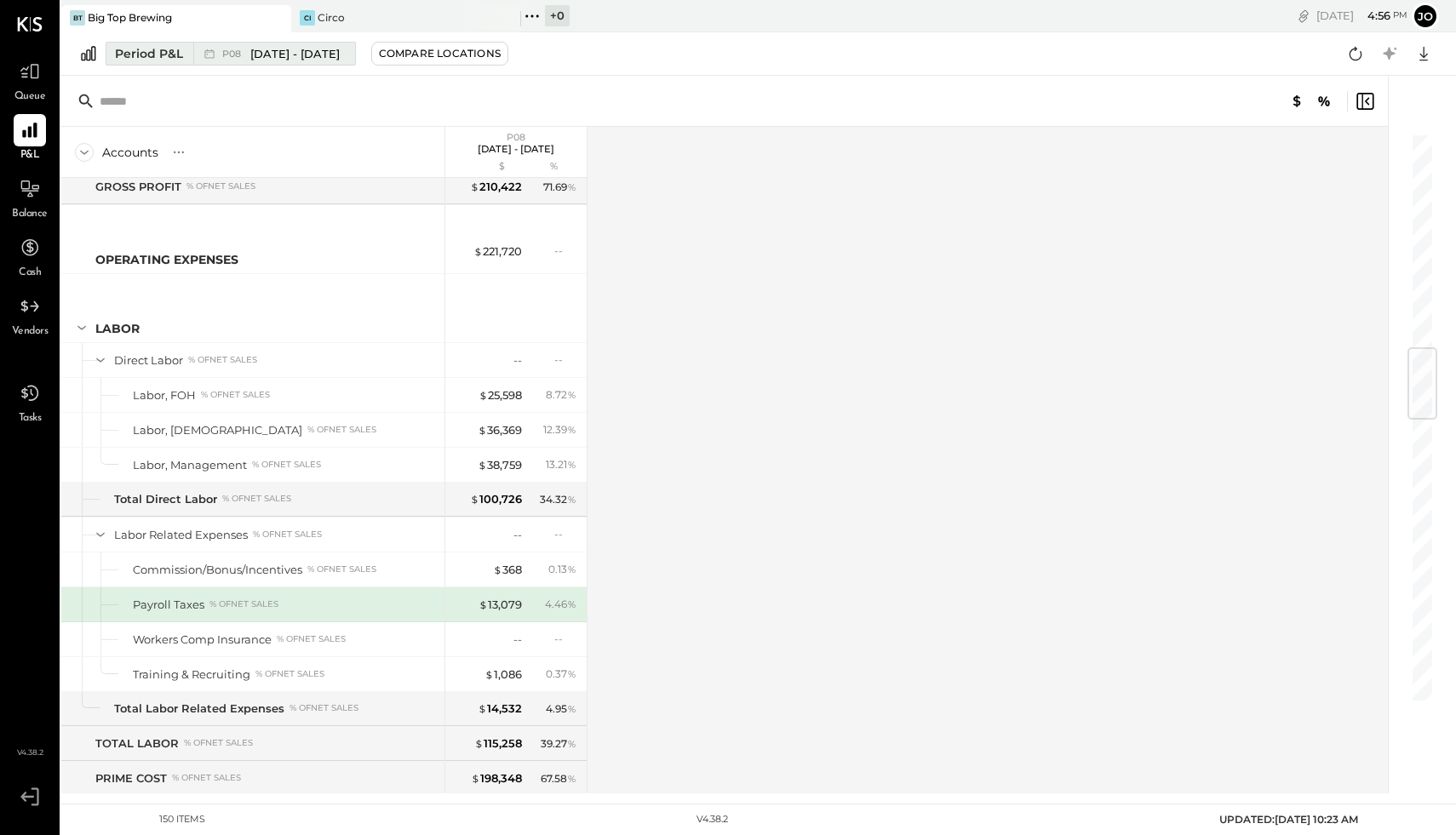
click at [217, 56] on div "P08 [DATE] - [DATE]" at bounding box center [270, 53] width 153 height 22
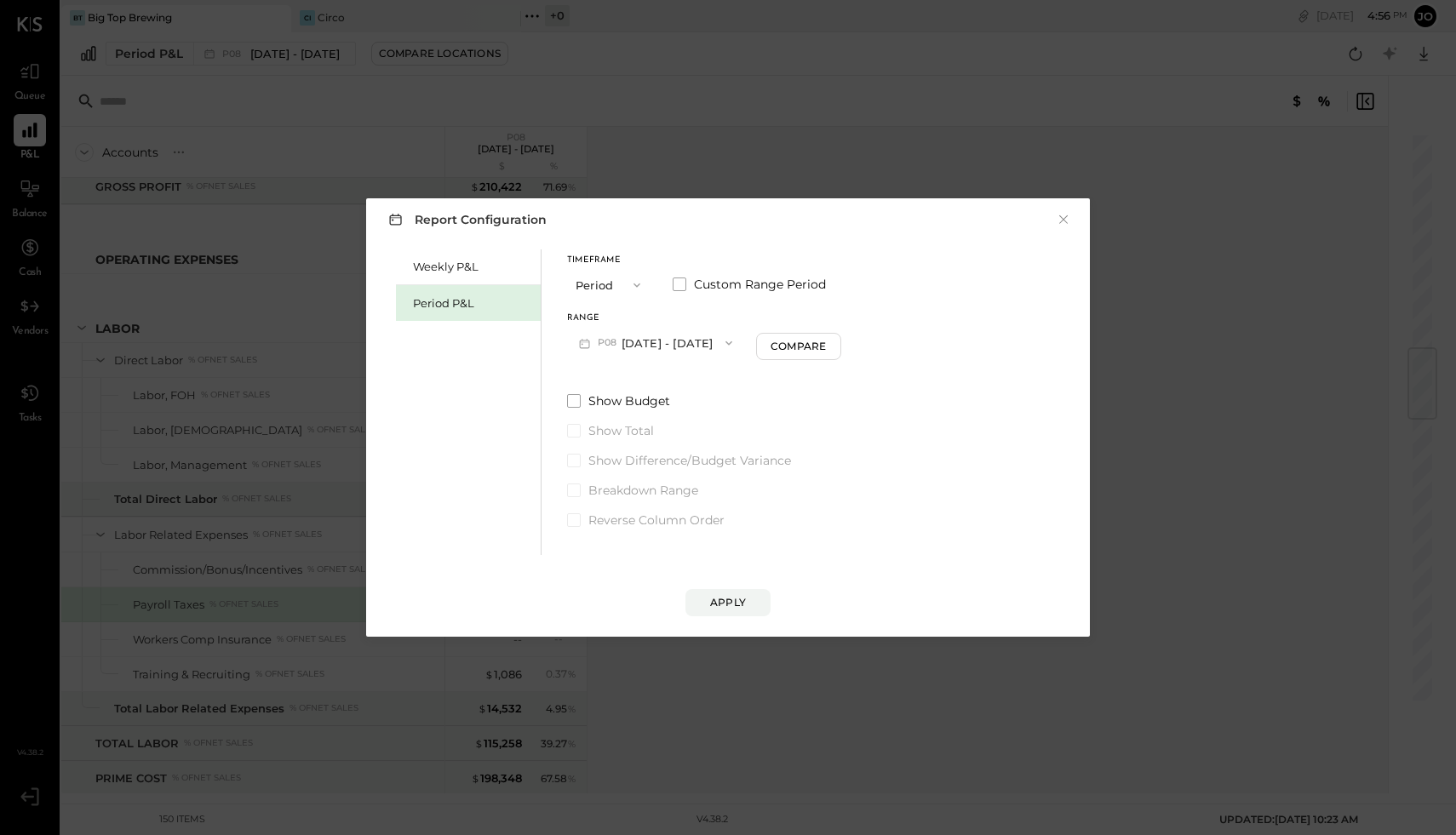
click at [614, 345] on span "P08" at bounding box center [610, 343] width 24 height 14
click at [605, 449] on div "P07 [DATE] - [DATE]" at bounding box center [665, 453] width 195 height 36
click at [705, 605] on button "Apply" at bounding box center [728, 603] width 85 height 28
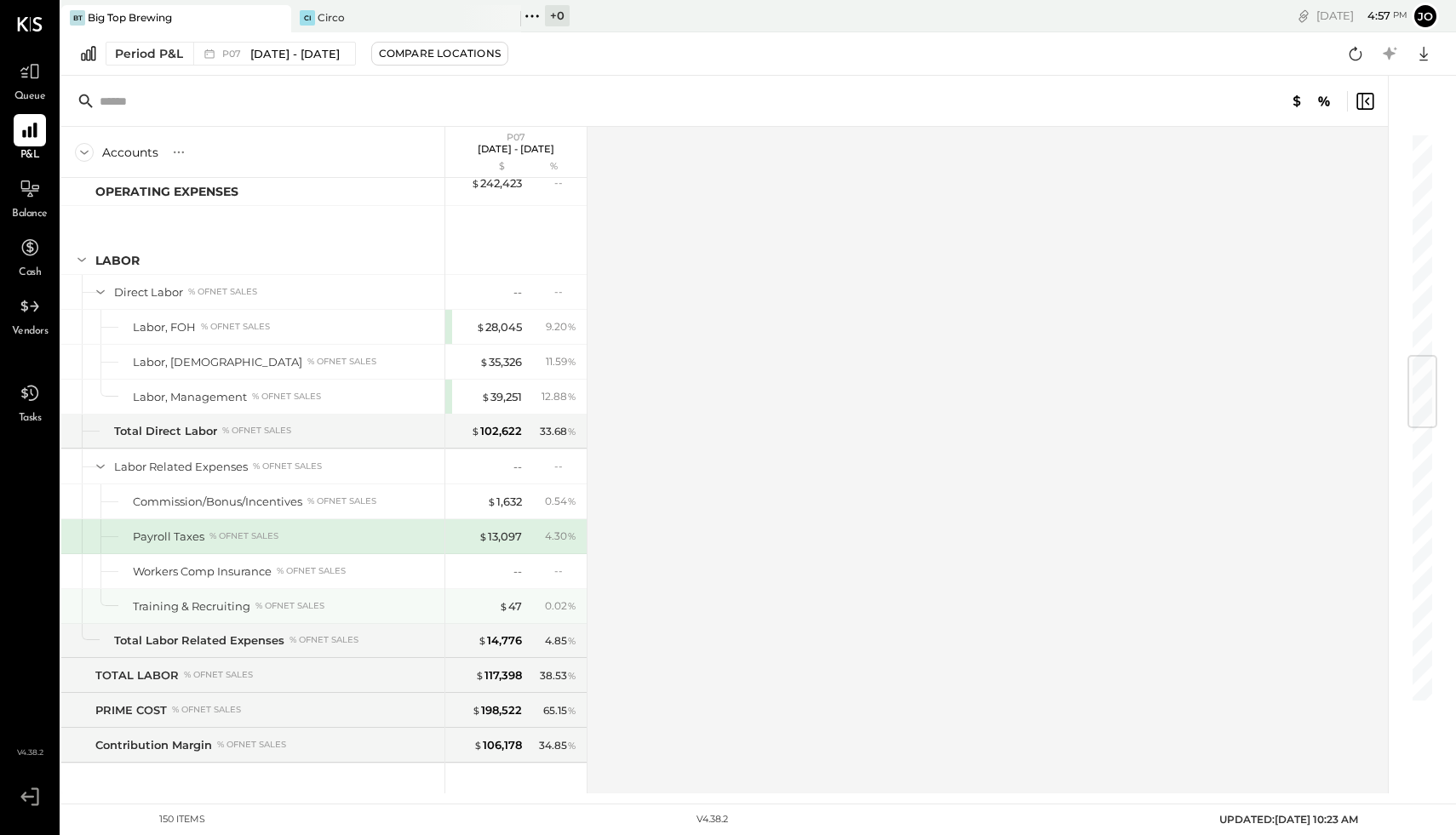
scroll to position [1887, 0]
click at [236, 57] on span "P07" at bounding box center [234, 54] width 24 height 9
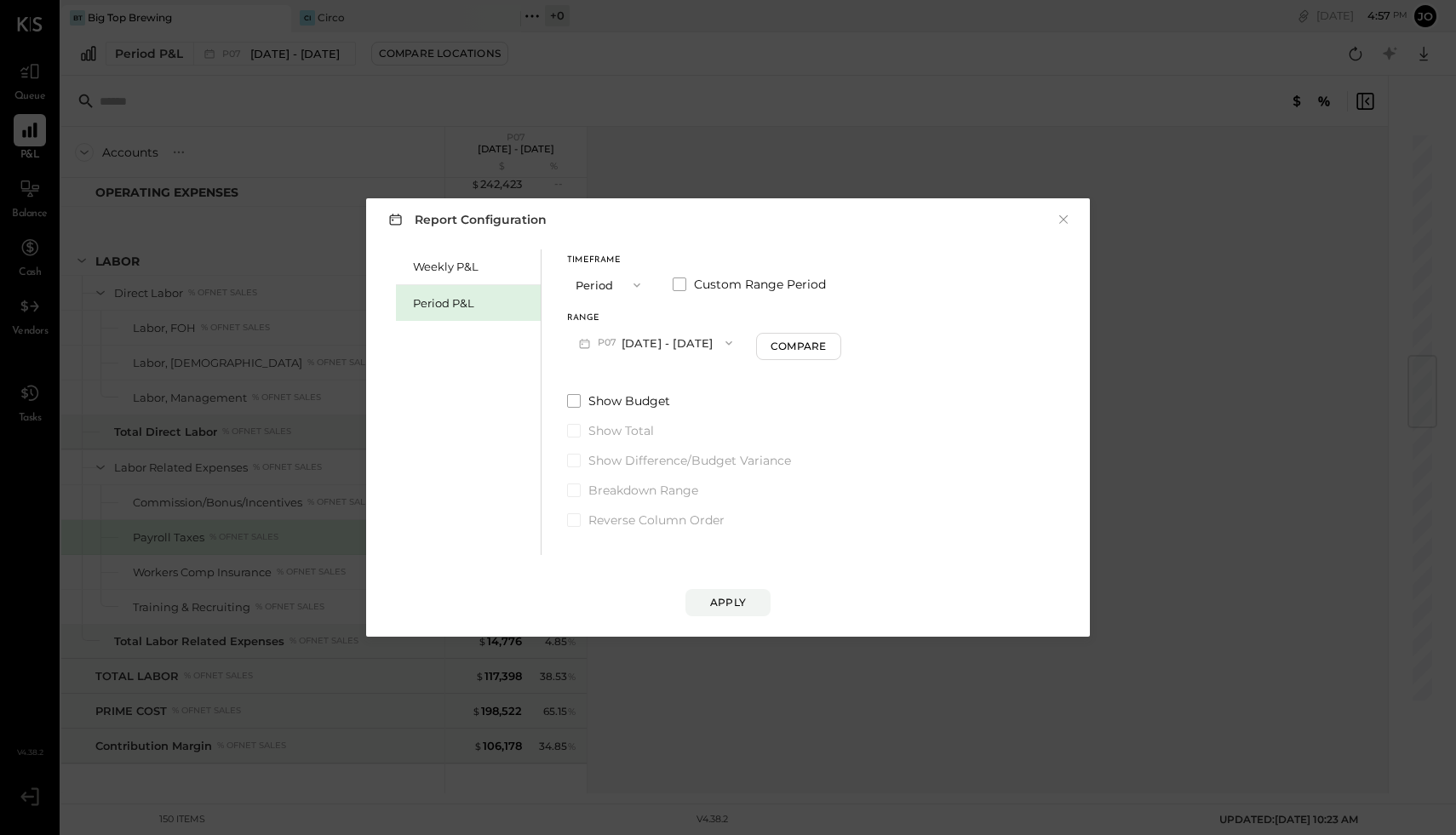
click at [616, 283] on button "Period" at bounding box center [610, 285] width 85 height 31
click at [616, 283] on div "Period" at bounding box center [610, 285] width 83 height 30
click at [612, 337] on span "P10" at bounding box center [608, 343] width 21 height 14
click at [627, 494] on span "[DATE] - [DATE]" at bounding box center [647, 488] width 81 height 15
click at [697, 593] on button "Apply" at bounding box center [728, 603] width 85 height 28
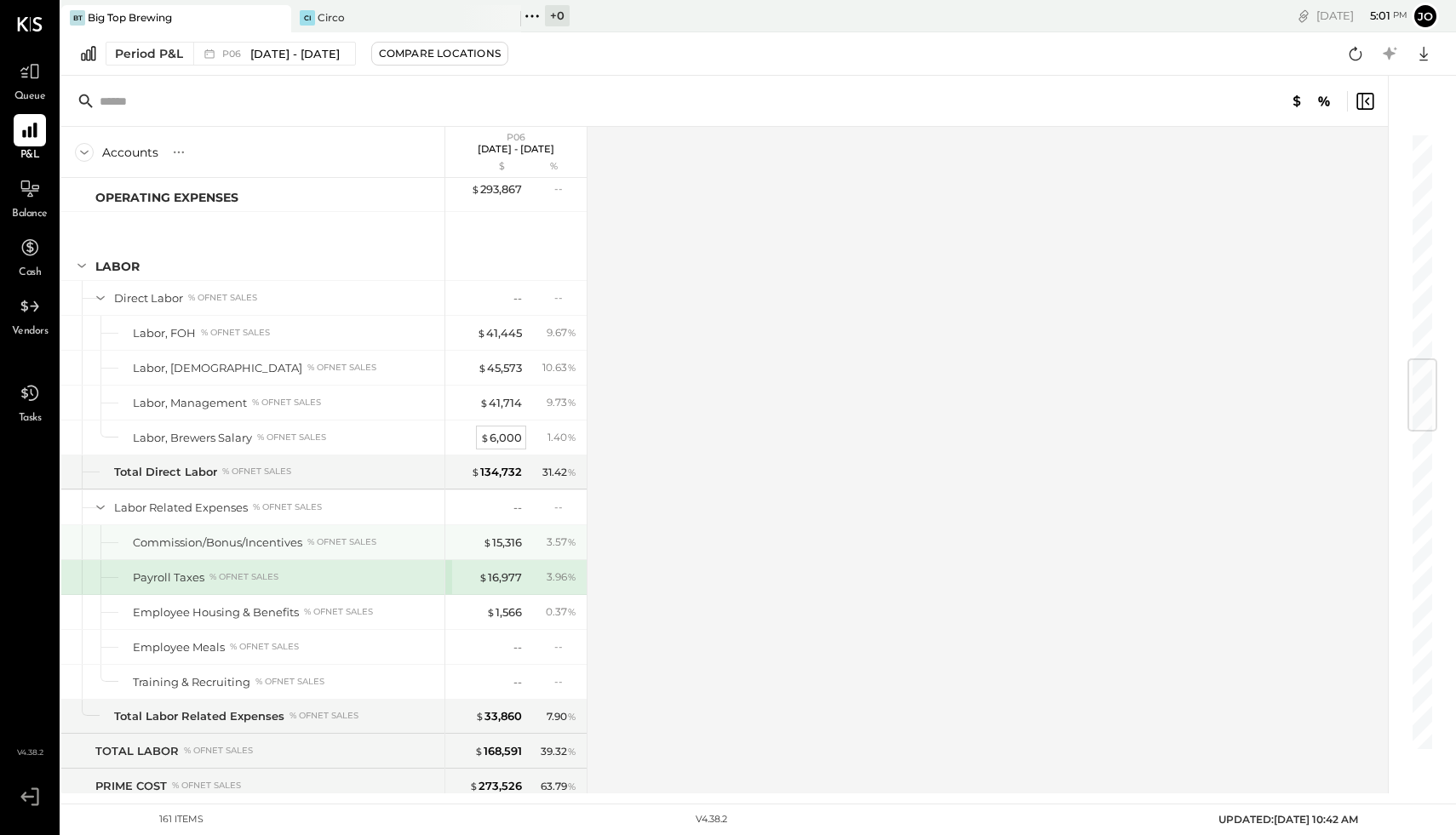
scroll to position [1919, 0]
